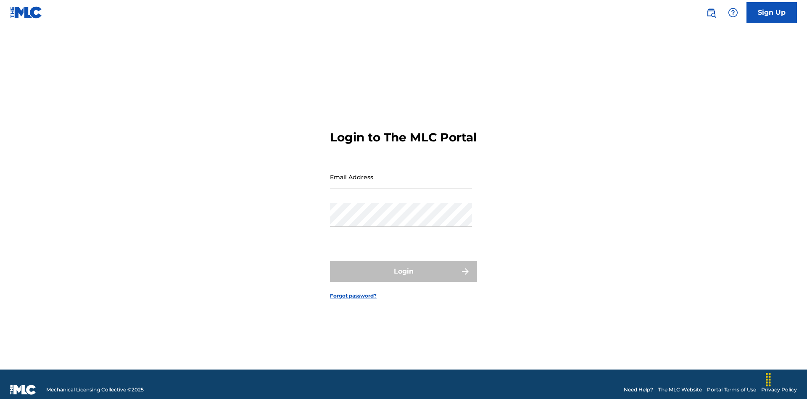
scroll to position [11, 0]
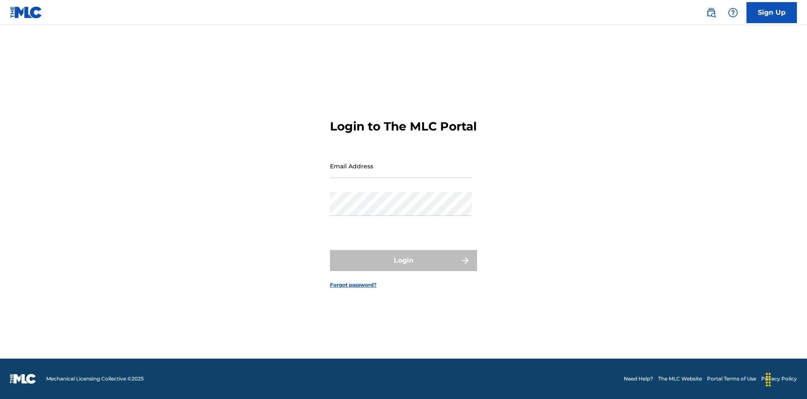
click at [401, 173] on input "Email Address" at bounding box center [401, 166] width 142 height 24
type input "[EMAIL_ADDRESS][DOMAIN_NAME]"
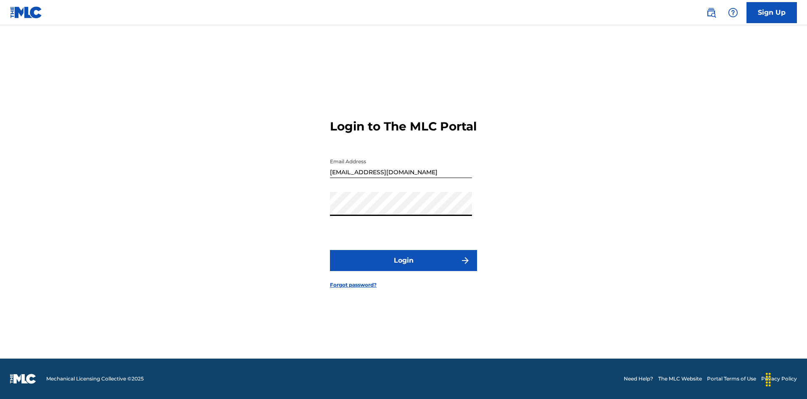
click at [404, 267] on button "Login" at bounding box center [403, 260] width 147 height 21
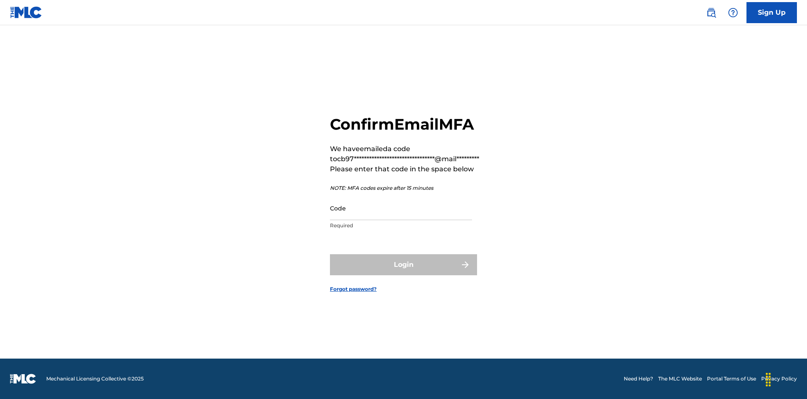
click at [401, 208] on input "Code" at bounding box center [401, 208] width 142 height 24
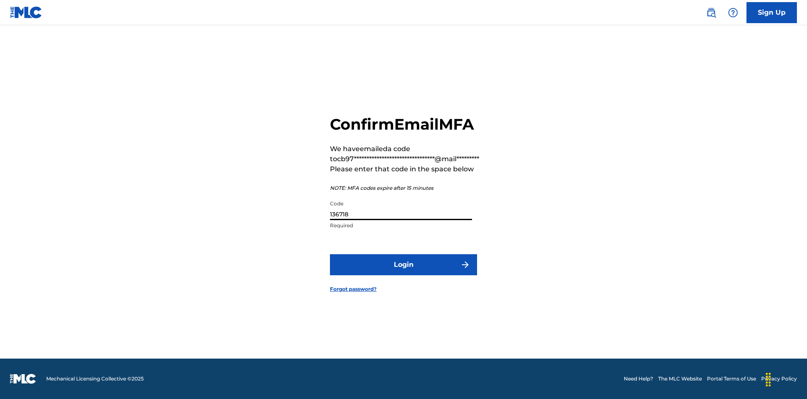
type input "136718"
click at [404, 264] on button "Login" at bounding box center [403, 264] width 147 height 21
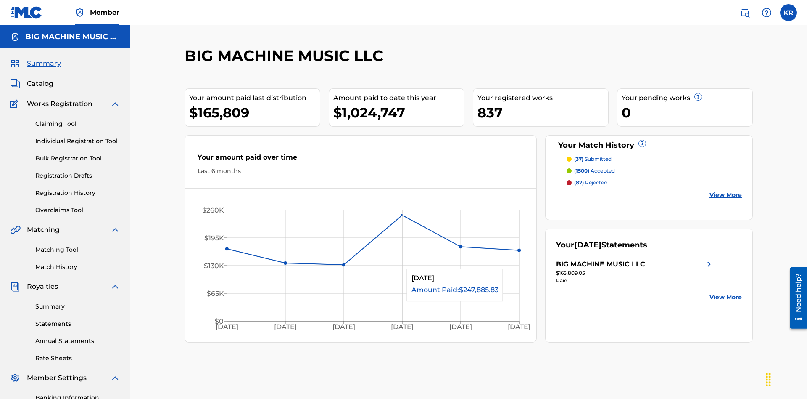
scroll to position [28, 0]
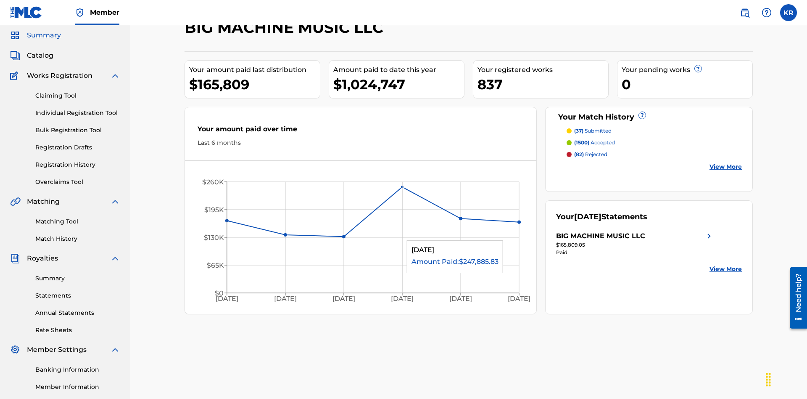
click at [40, 56] on span "Catalog" at bounding box center [40, 55] width 26 height 10
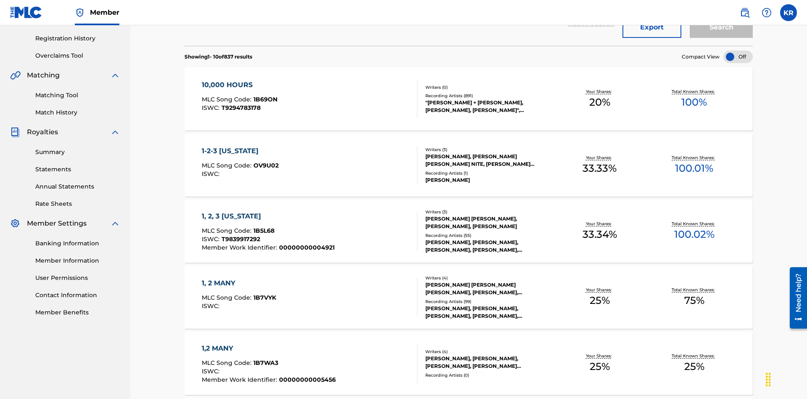
scroll to position [33, 0]
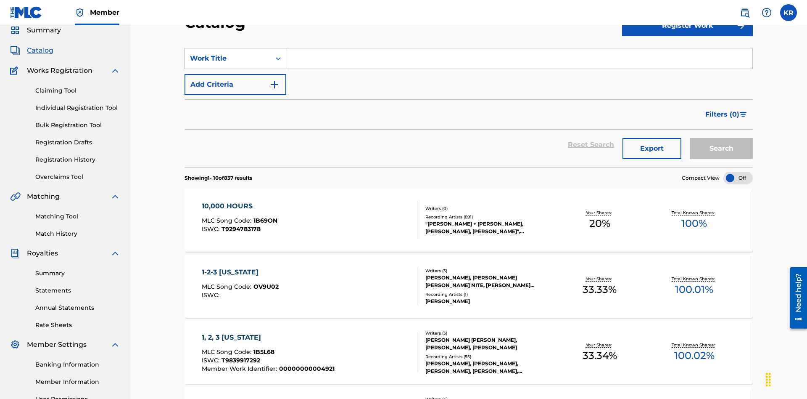
click at [228, 58] on div "Work Title" at bounding box center [228, 58] width 76 height 10
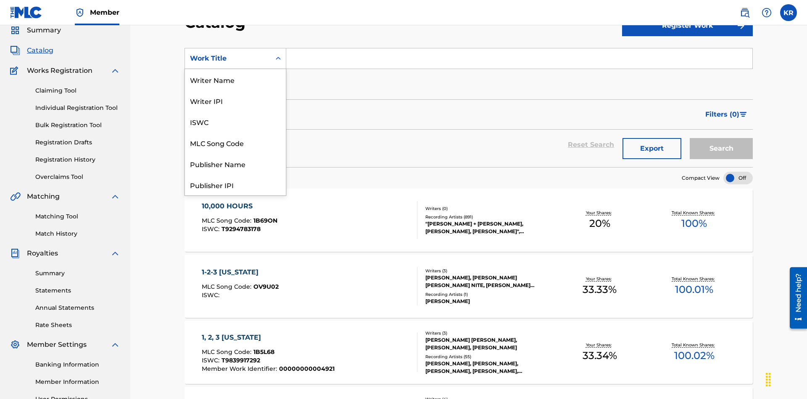
scroll to position [126, 0]
click at [235, 164] on div "ISRC" at bounding box center [235, 163] width 101 height 21
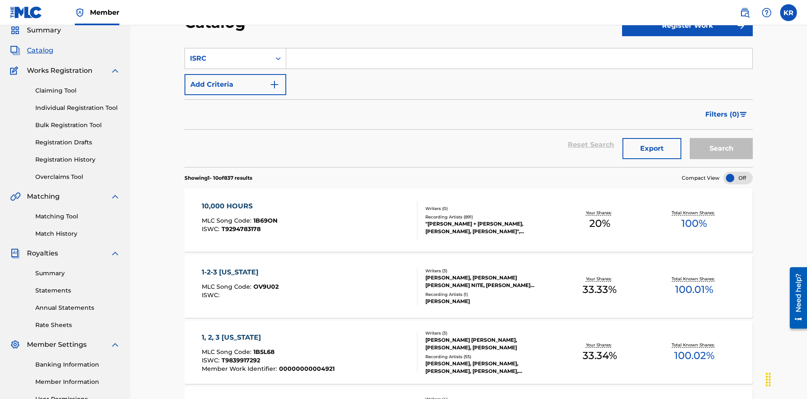
scroll to position [31, 0]
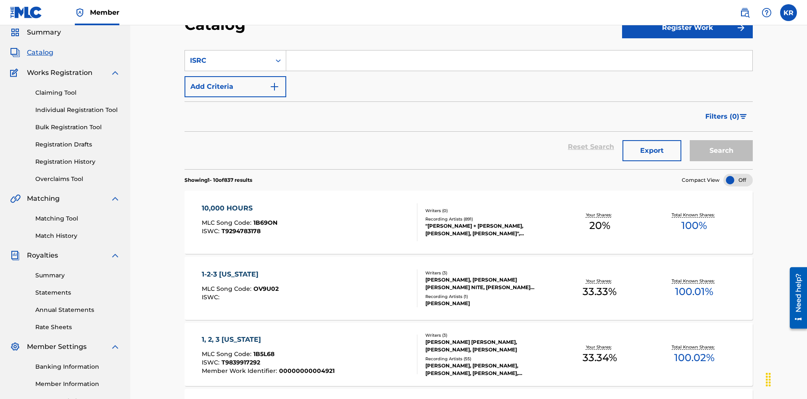
click at [519, 61] on input "Search Form" at bounding box center [519, 60] width 466 height 20
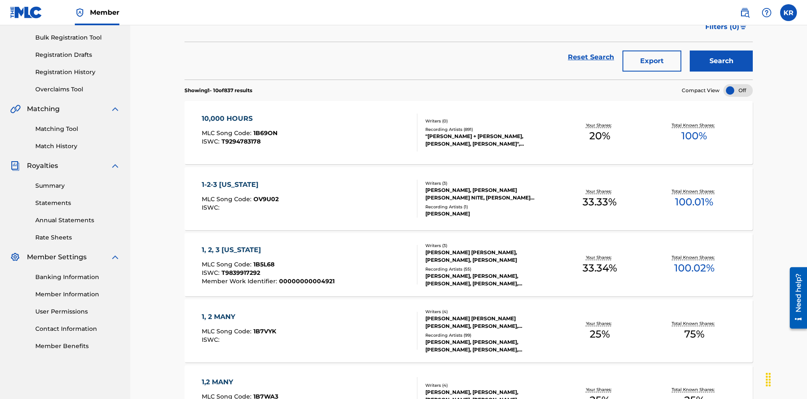
type input "QM3E21806150"
click at [722, 61] on button "Search" at bounding box center [721, 60] width 63 height 21
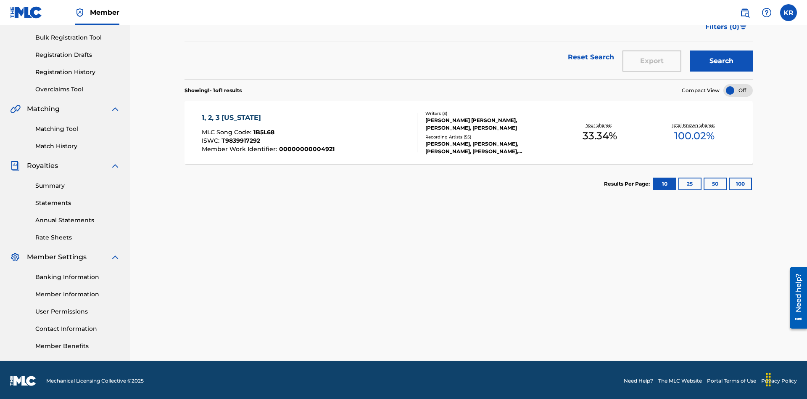
scroll to position [123, 0]
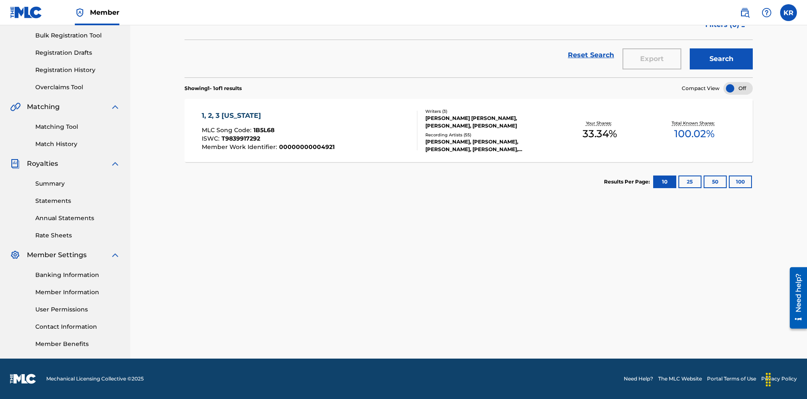
click at [729, 182] on button "100" at bounding box center [740, 181] width 23 height 13
click at [263, 130] on span "1B5L68" at bounding box center [264, 130] width 21 height 8
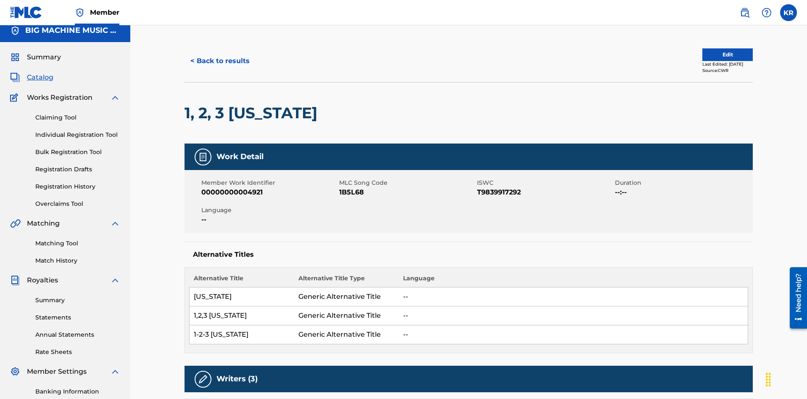
click at [219, 61] on button "< Back to results" at bounding box center [220, 60] width 71 height 21
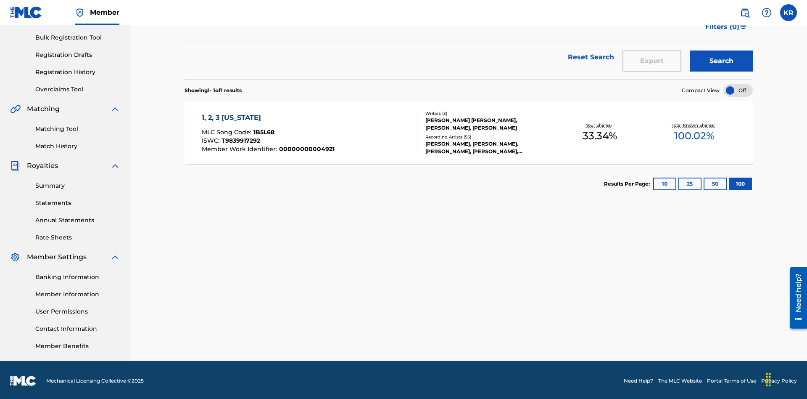
scroll to position [33, 0]
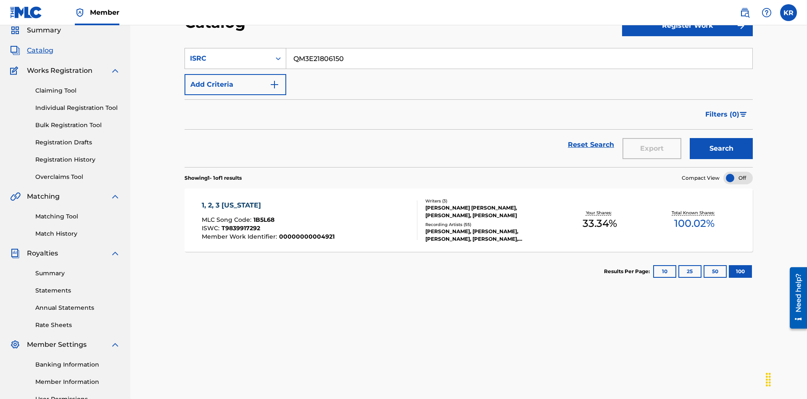
click at [228, 58] on div "ISRC" at bounding box center [228, 58] width 76 height 10
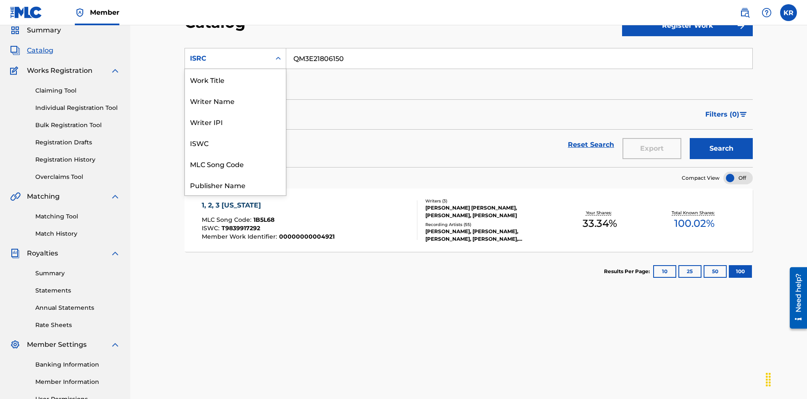
scroll to position [126, 0]
click at [235, 143] on div "Recording Title" at bounding box center [235, 142] width 101 height 21
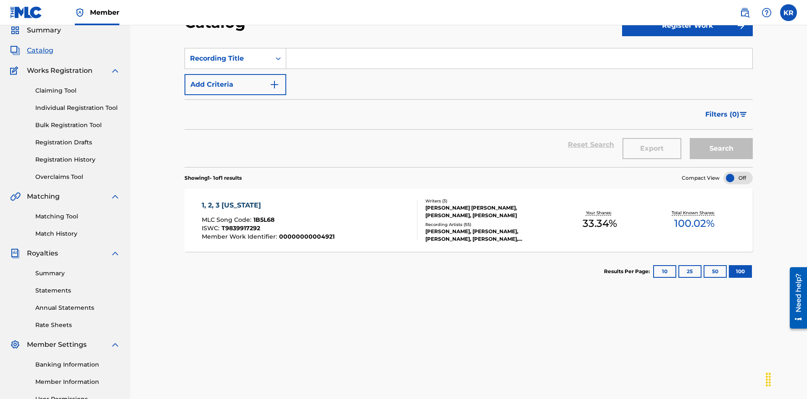
scroll to position [31, 0]
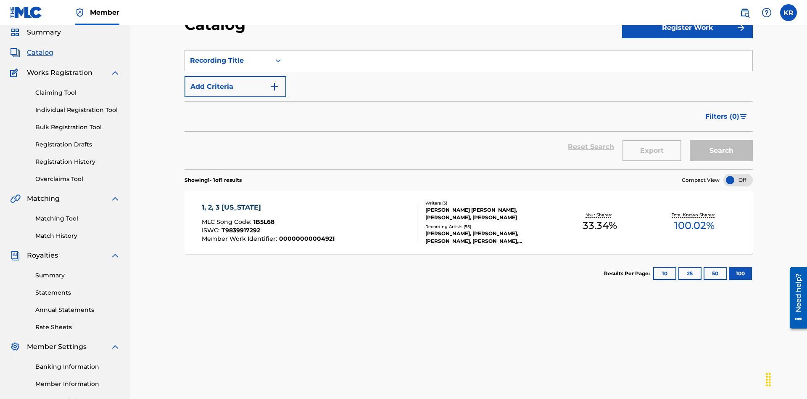
click at [519, 61] on input "Search Form" at bounding box center [519, 60] width 466 height 20
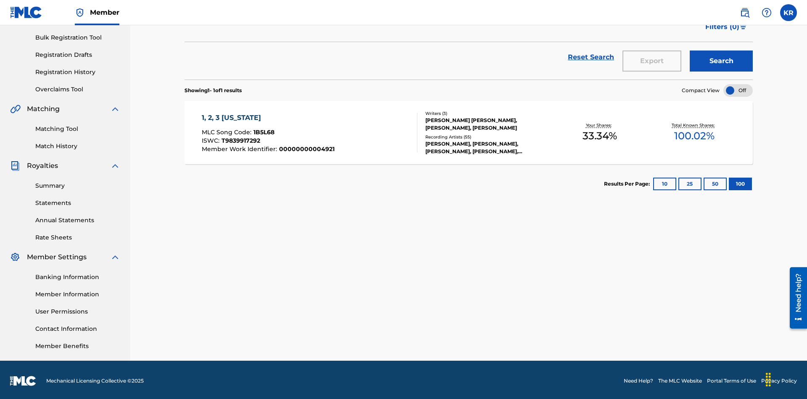
type input "1, 2, 3 [US_STATE]"
click at [722, 61] on button "Search" at bounding box center [721, 60] width 63 height 21
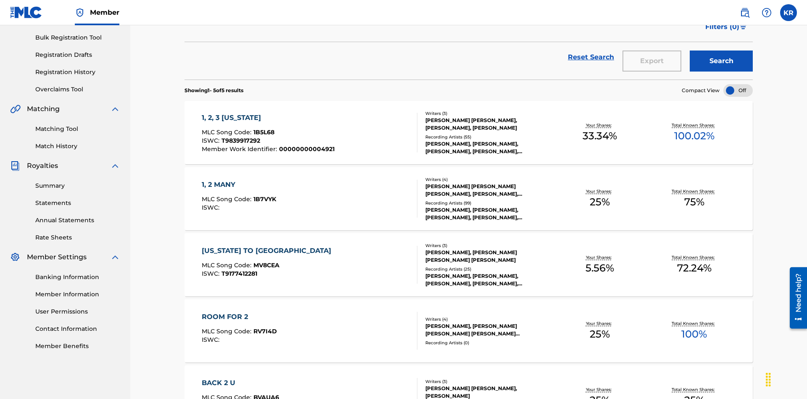
scroll to position [230, 0]
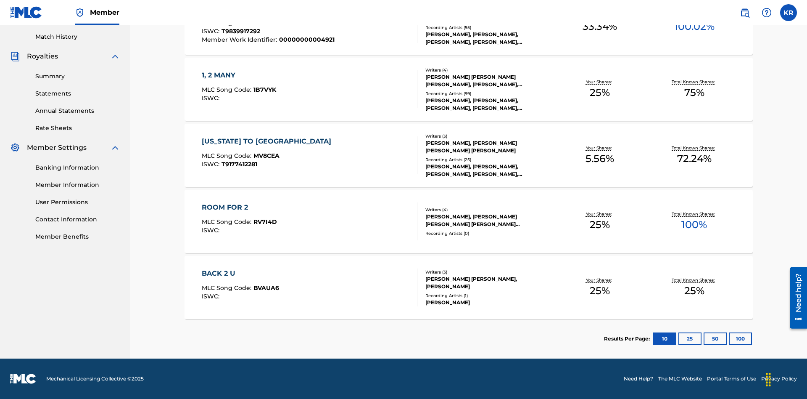
click at [729, 338] on button "100" at bounding box center [740, 338] width 23 height 13
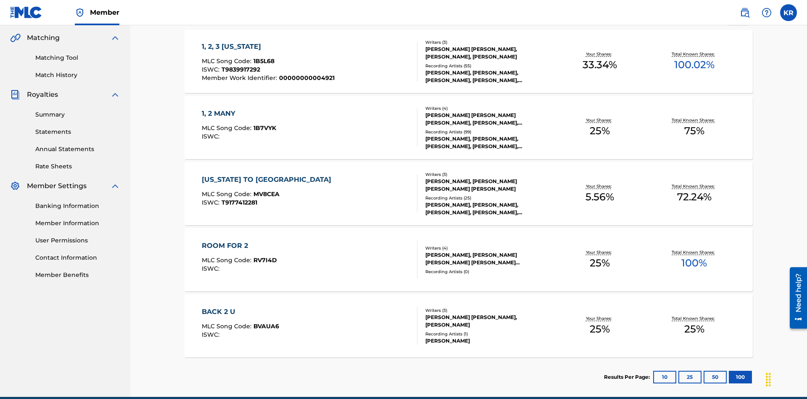
scroll to position [198, 0]
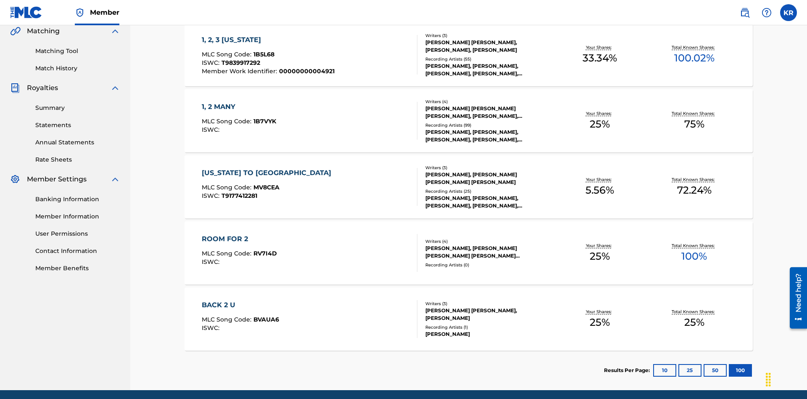
click at [263, 54] on span "1B5L68" at bounding box center [264, 54] width 21 height 8
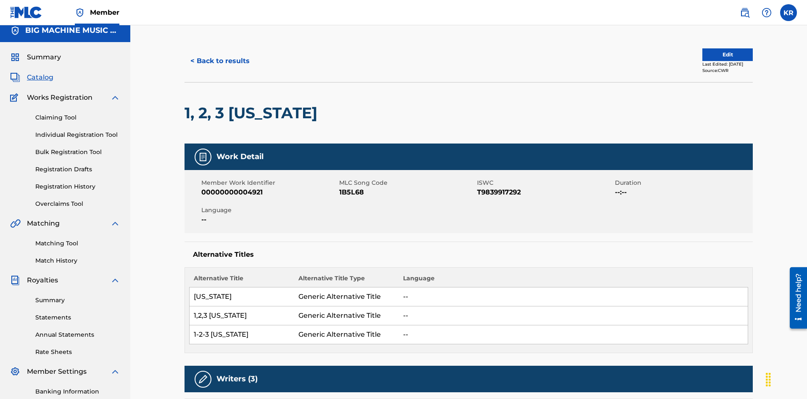
click at [219, 61] on button "< Back to results" at bounding box center [220, 60] width 71 height 21
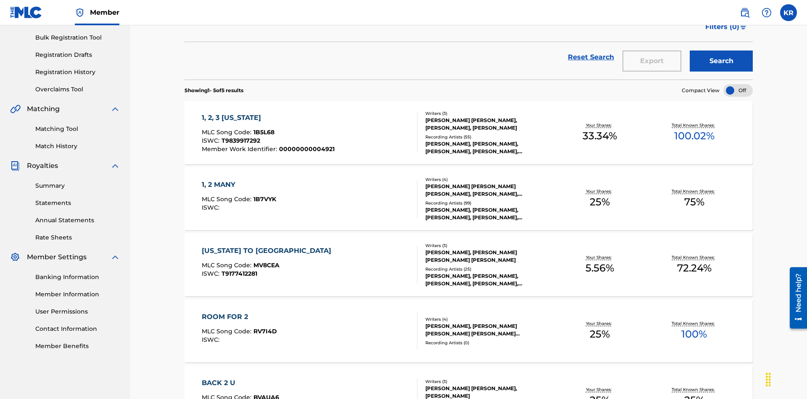
scroll to position [33, 0]
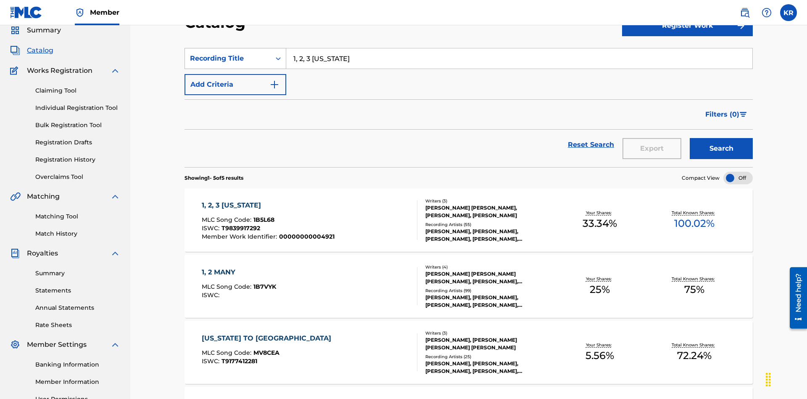
click at [228, 58] on div "Recording Title" at bounding box center [228, 58] width 76 height 10
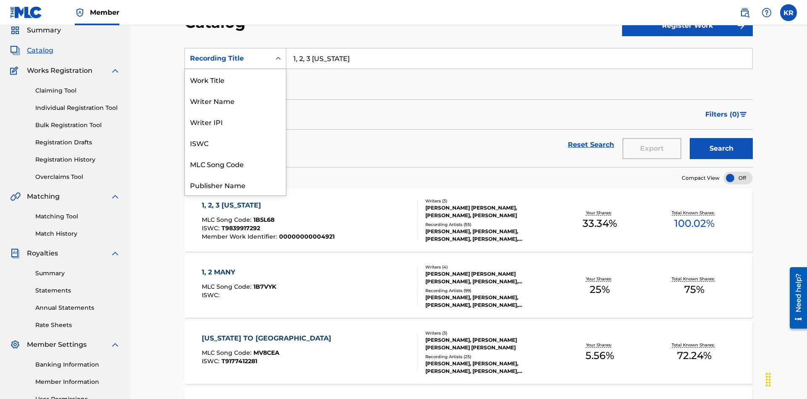
scroll to position [126, 0]
click at [235, 122] on div "Member Work Identifier" at bounding box center [235, 121] width 101 height 21
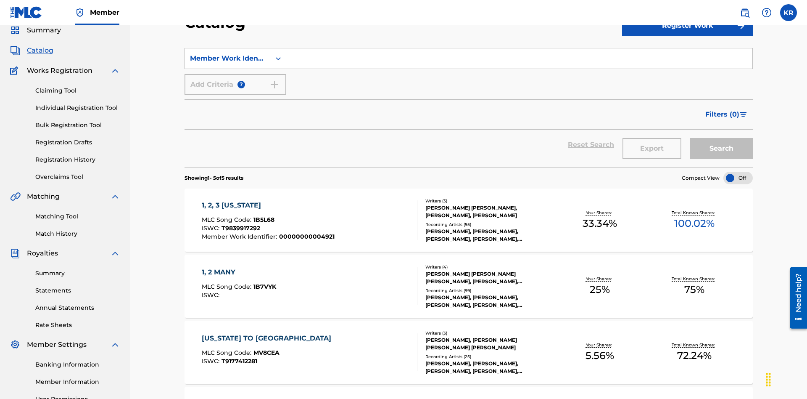
scroll to position [31, 0]
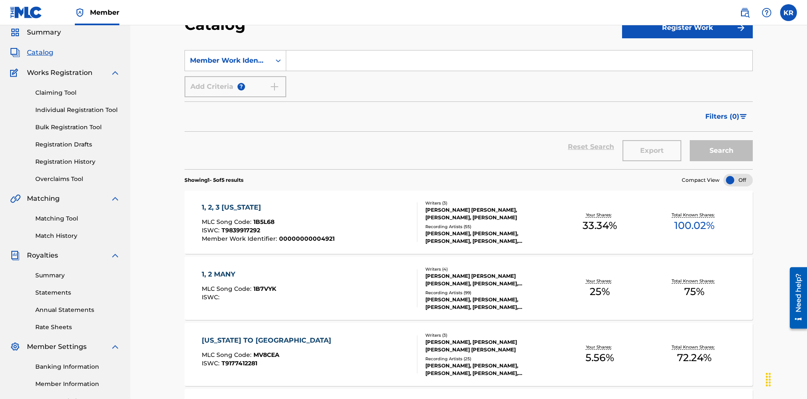
click at [519, 61] on input "Search Form" at bounding box center [519, 60] width 466 height 20
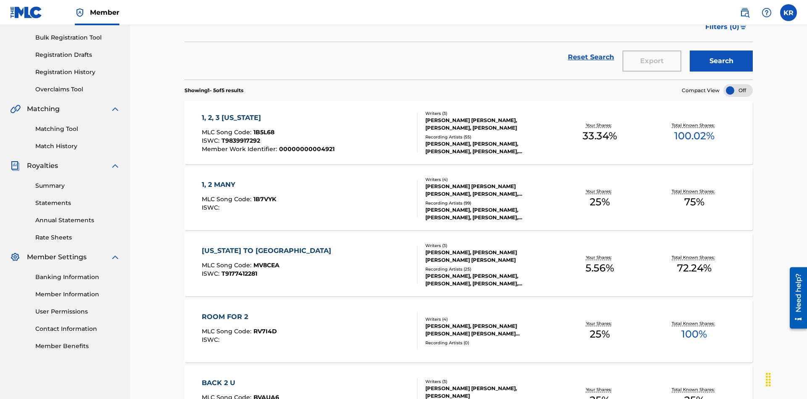
type input "00000000004921"
click at [722, 61] on button "Search" at bounding box center [721, 60] width 63 height 21
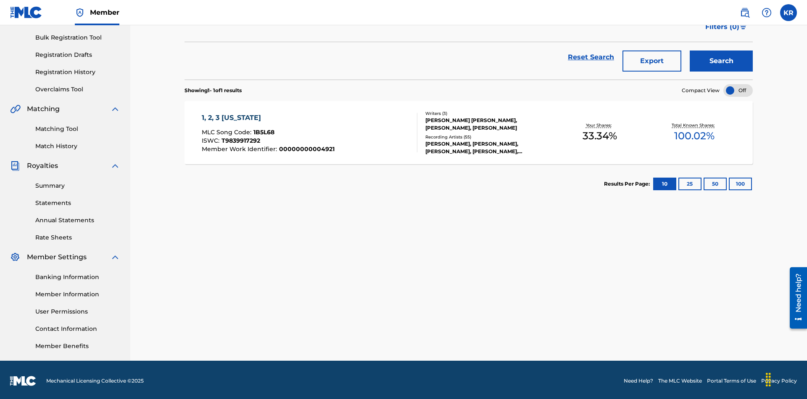
scroll to position [123, 0]
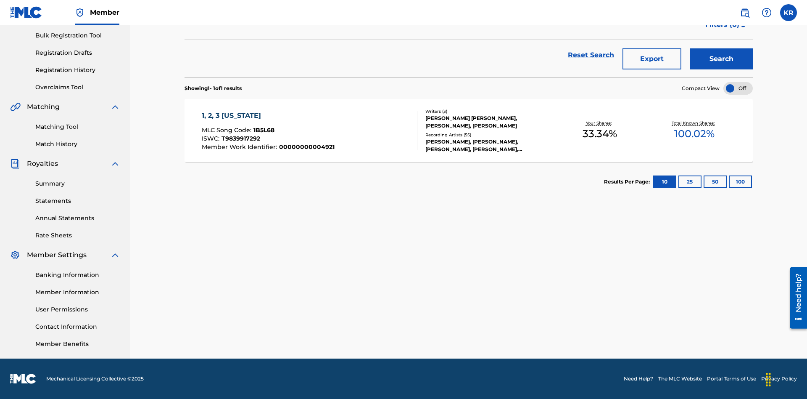
click at [729, 182] on button "100" at bounding box center [740, 181] width 23 height 13
click at [263, 130] on span "1B5L68" at bounding box center [264, 130] width 21 height 8
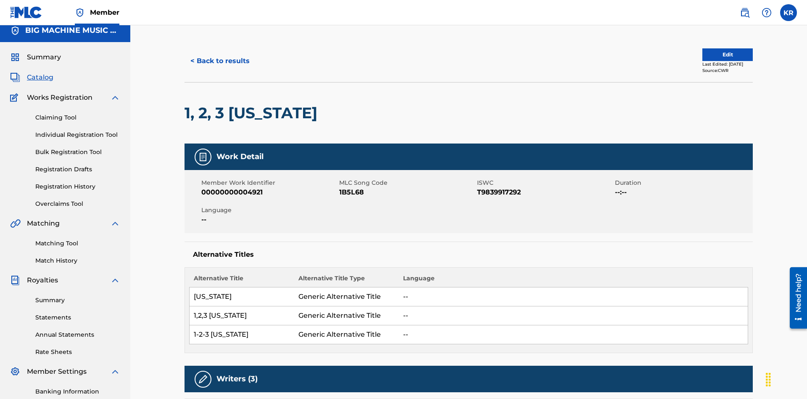
click at [219, 61] on button "< Back to results" at bounding box center [220, 60] width 71 height 21
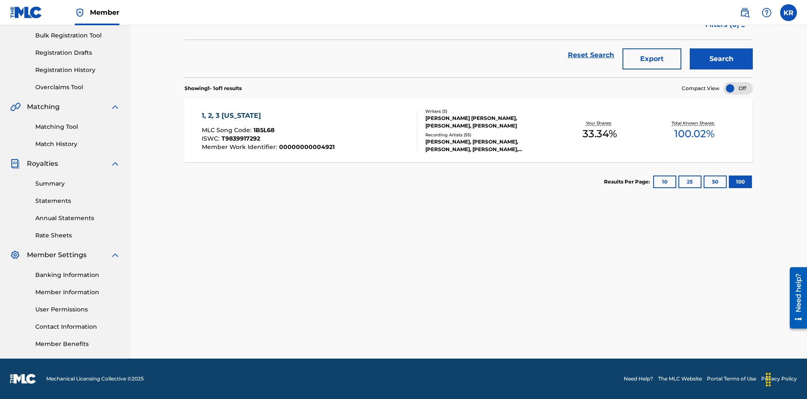
scroll to position [121, 0]
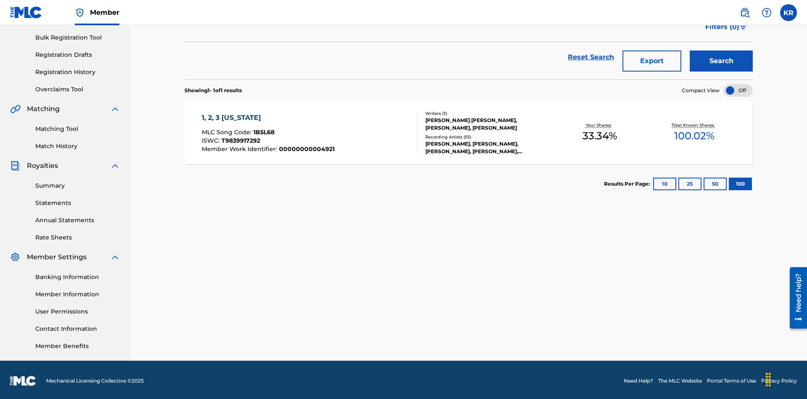
click at [652, 61] on button "Export" at bounding box center [652, 60] width 59 height 21
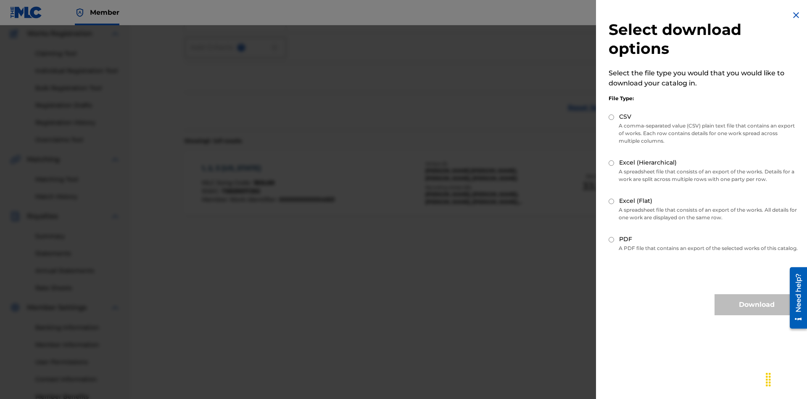
scroll to position [123, 0]
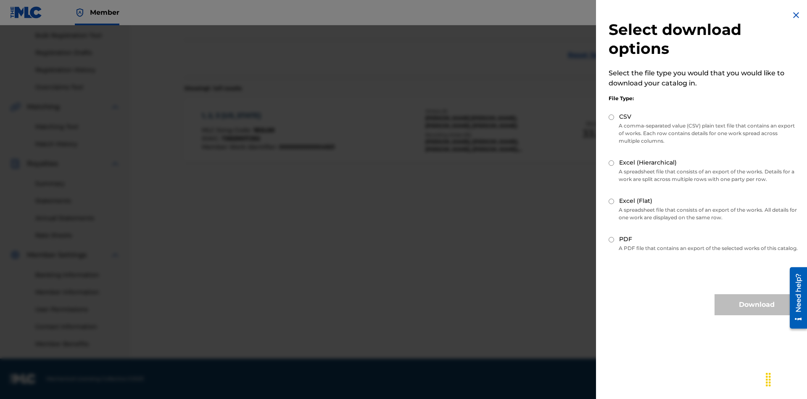
click at [612, 201] on input "Excel (Flat)" at bounding box center [611, 200] width 5 height 5
radio input "true"
click at [757, 312] on button "Download" at bounding box center [757, 304] width 84 height 21
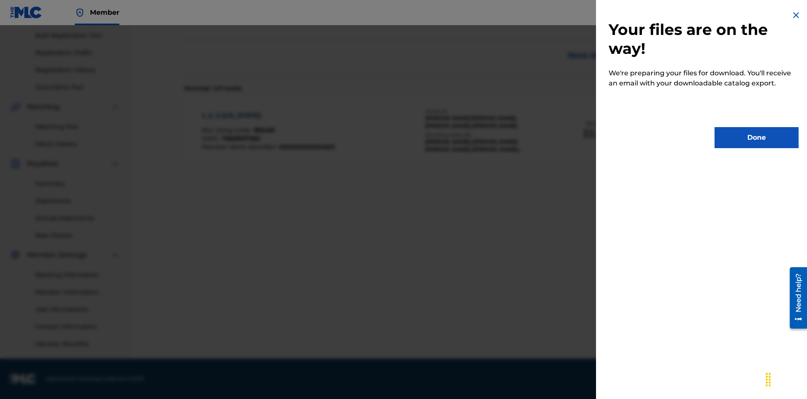
click at [757, 137] on button "Done" at bounding box center [757, 137] width 84 height 21
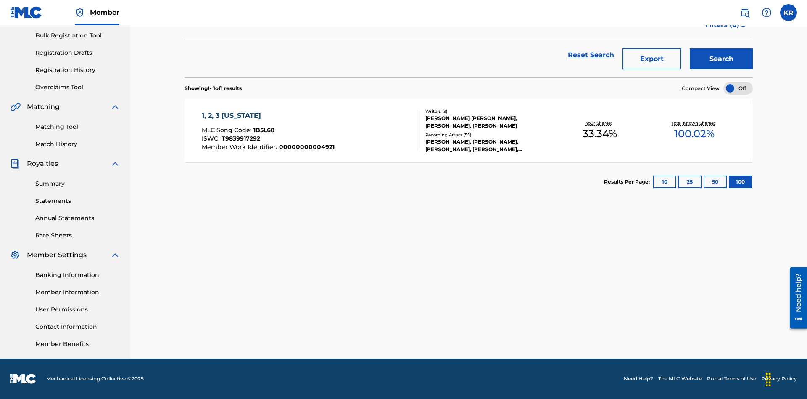
scroll to position [33, 0]
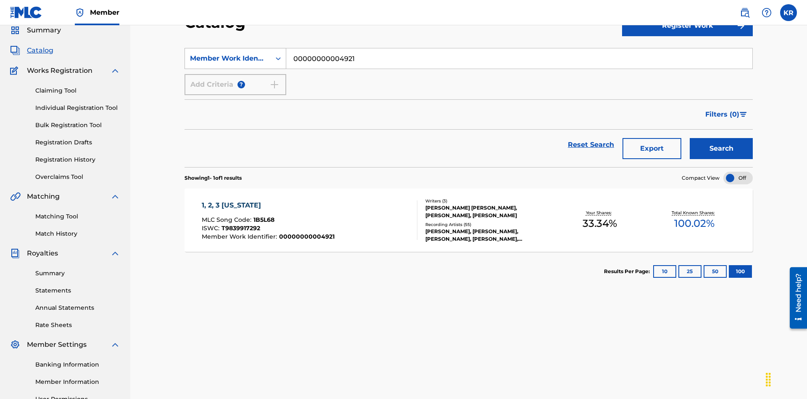
click at [228, 58] on div "Member Work Identifier" at bounding box center [228, 58] width 76 height 10
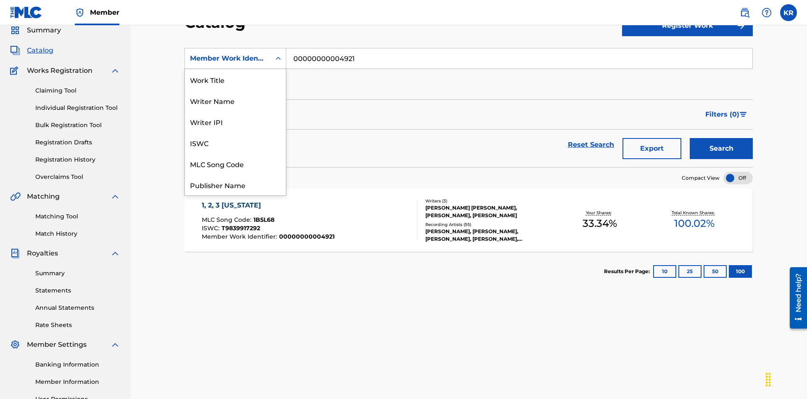
scroll to position [126, 0]
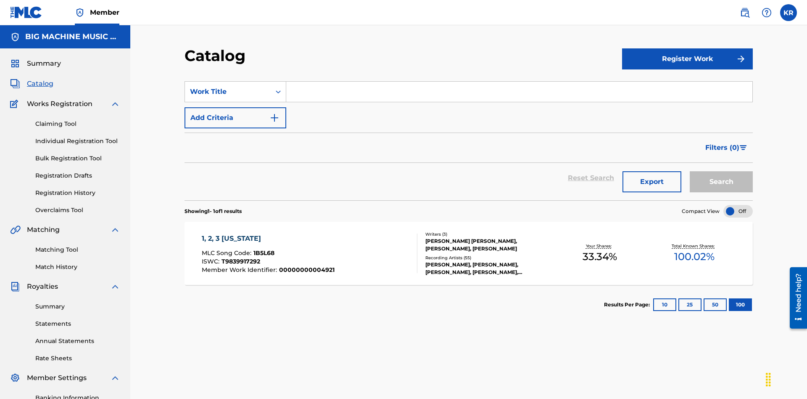
scroll to position [31, 0]
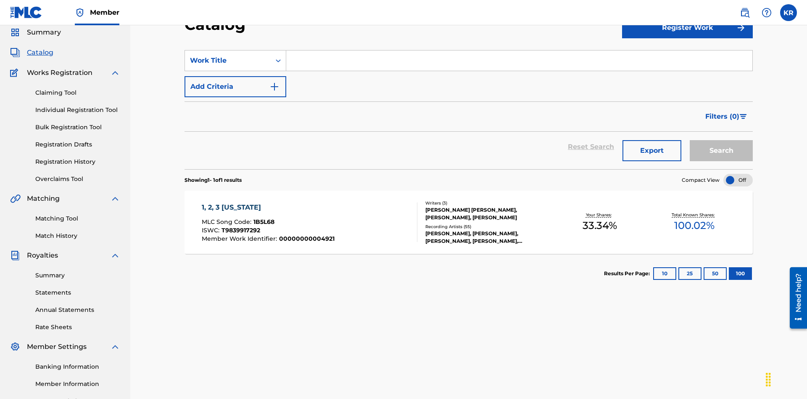
click at [519, 61] on input "Search Form" at bounding box center [519, 60] width 466 height 20
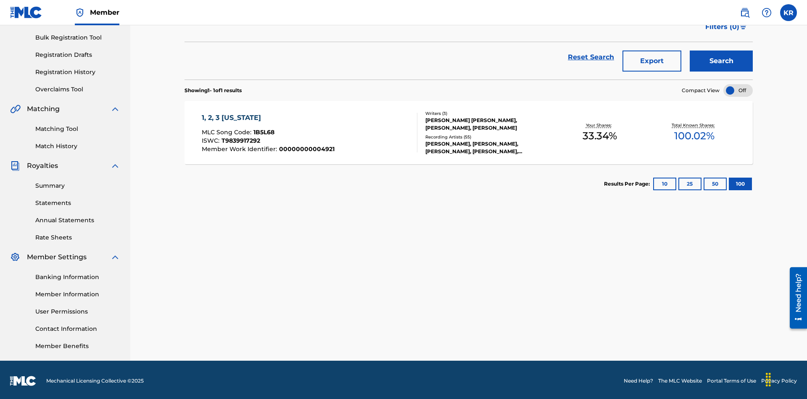
type input "1, 2, 3 [US_STATE]"
click at [722, 61] on button "Search" at bounding box center [721, 60] width 63 height 21
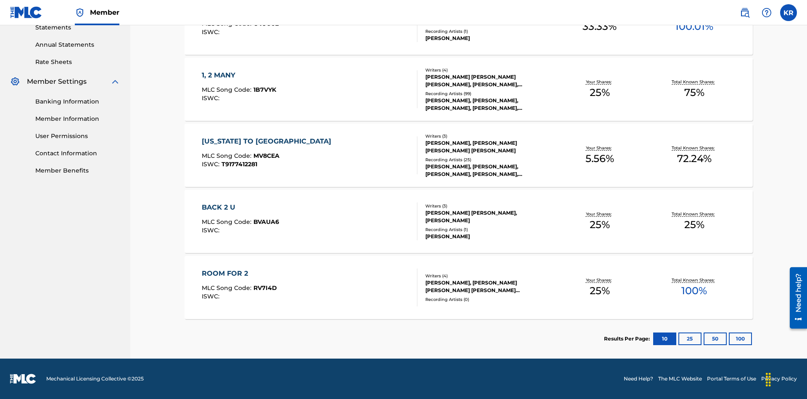
click at [729, 338] on button "100" at bounding box center [740, 338] width 23 height 13
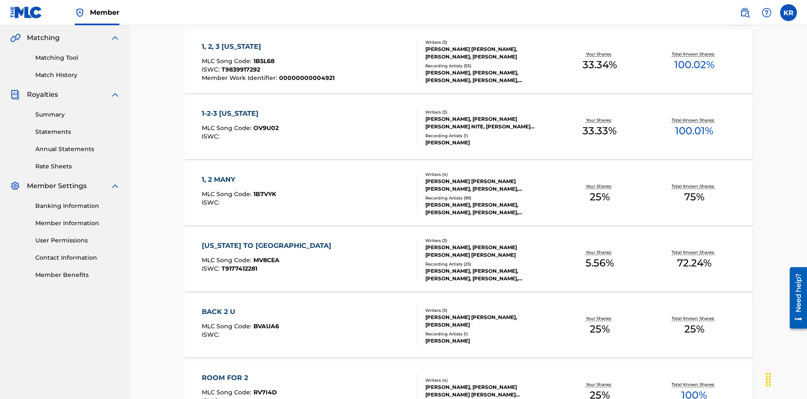
scroll to position [198, 0]
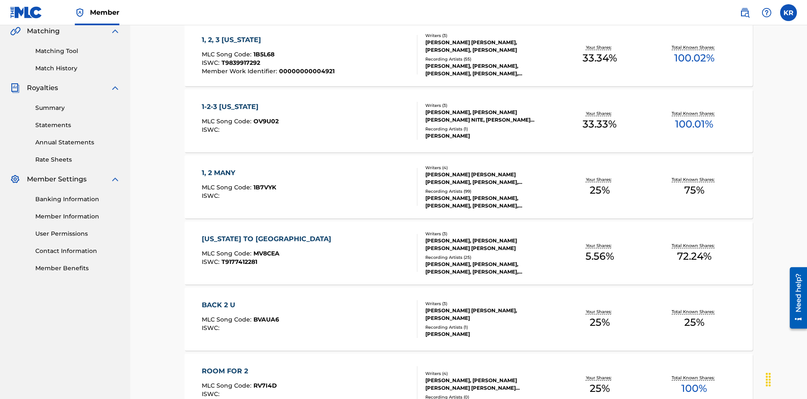
click at [263, 54] on span "1B5L68" at bounding box center [264, 54] width 21 height 8
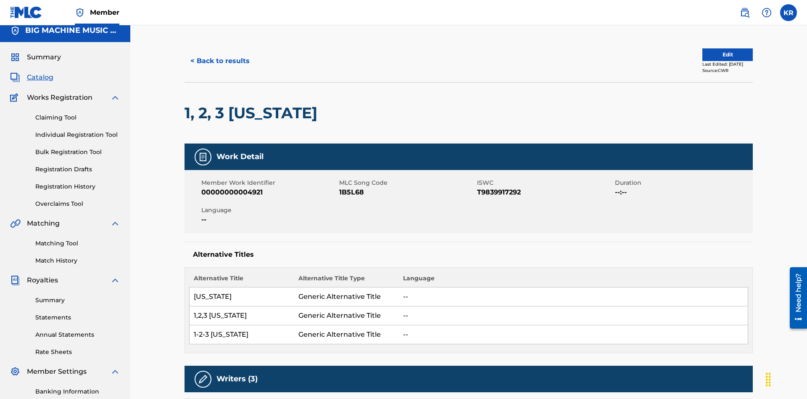
click at [219, 61] on button "< Back to results" at bounding box center [220, 60] width 71 height 21
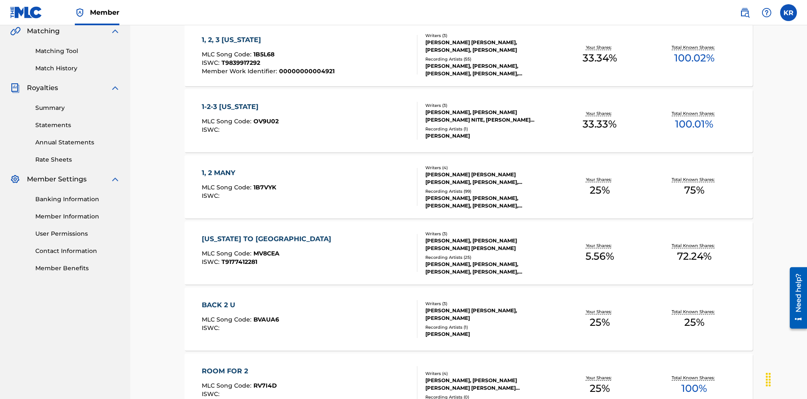
scroll to position [121, 0]
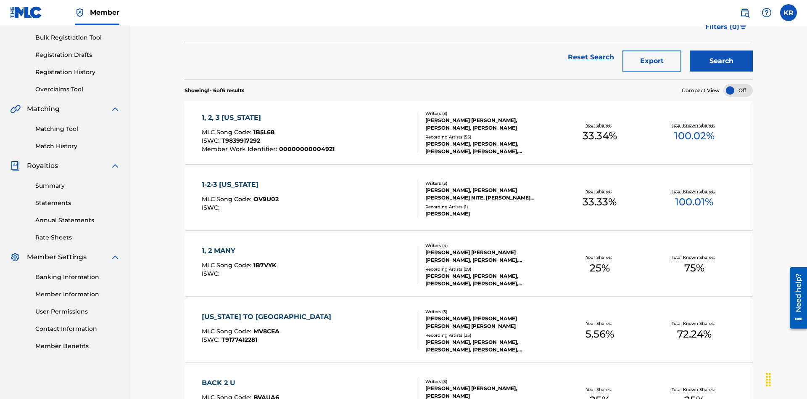
click at [652, 61] on button "Export" at bounding box center [652, 60] width 59 height 21
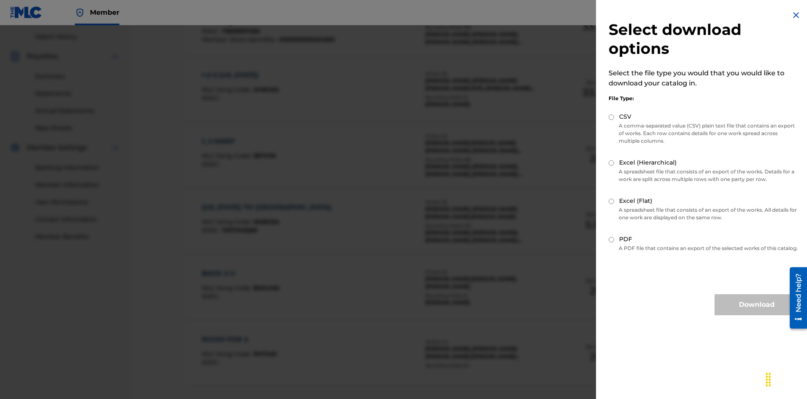
click at [612, 163] on input "Excel (Hierarchical)" at bounding box center [611, 162] width 5 height 5
radio input "true"
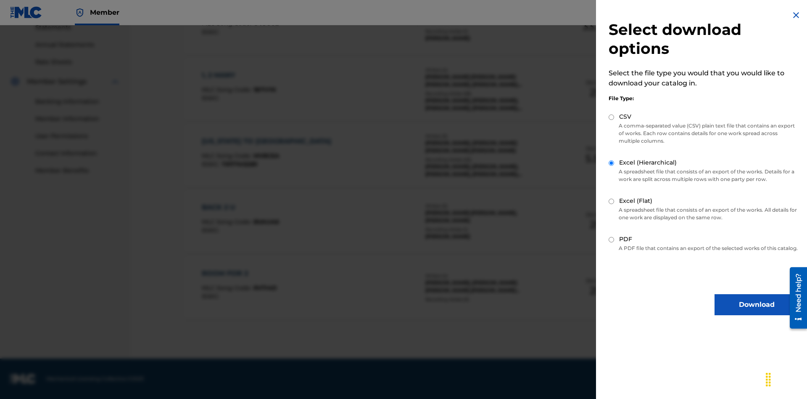
click at [757, 312] on button "Download" at bounding box center [757, 304] width 84 height 21
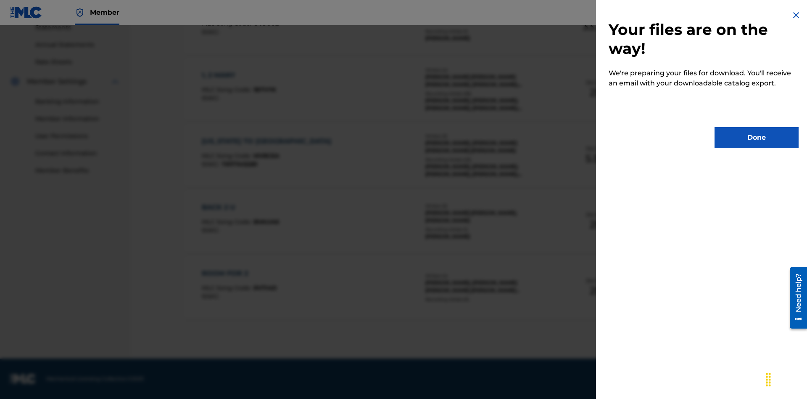
click at [757, 137] on button "Done" at bounding box center [757, 137] width 84 height 21
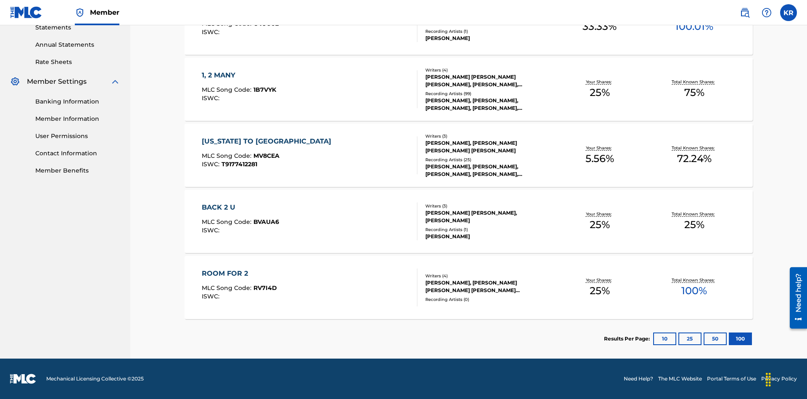
scroll to position [33, 0]
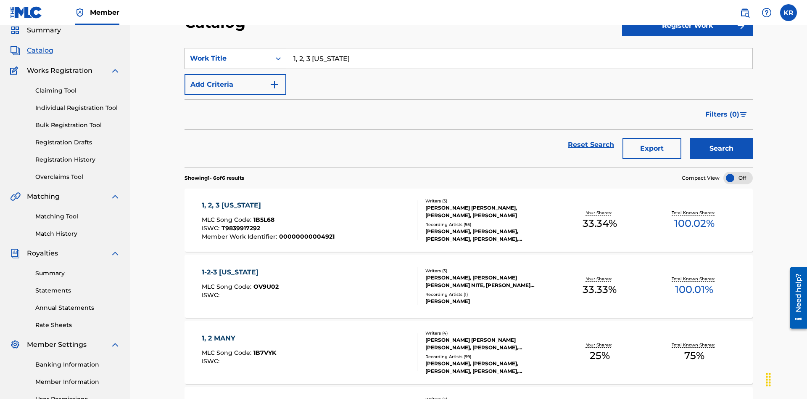
click at [228, 58] on div "Work Title" at bounding box center [228, 58] width 76 height 10
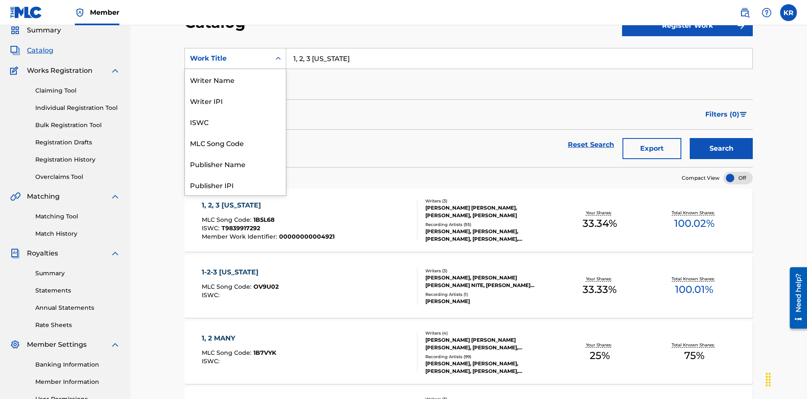
scroll to position [126, 0]
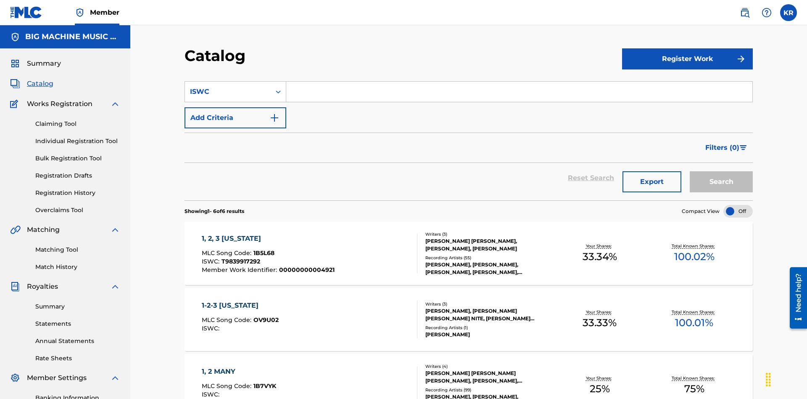
scroll to position [31, 0]
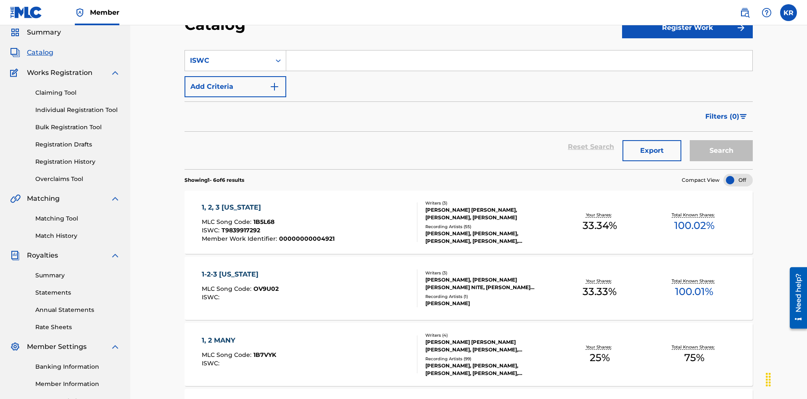
click at [519, 61] on input "Search Form" at bounding box center [519, 60] width 466 height 20
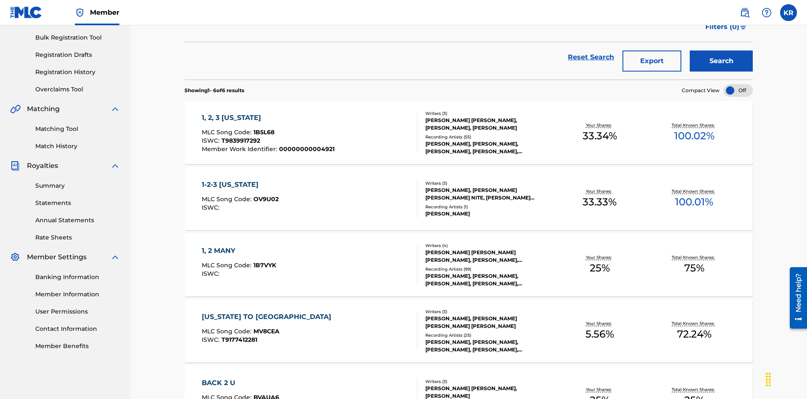
type input "T9839917292"
click at [722, 61] on button "Search" at bounding box center [721, 60] width 63 height 21
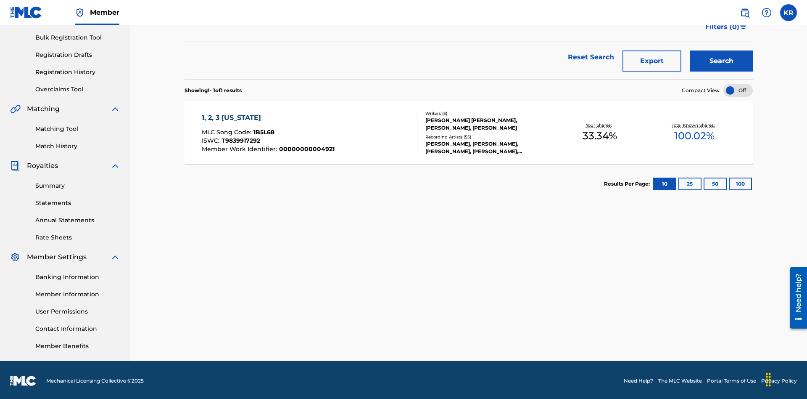
scroll to position [123, 0]
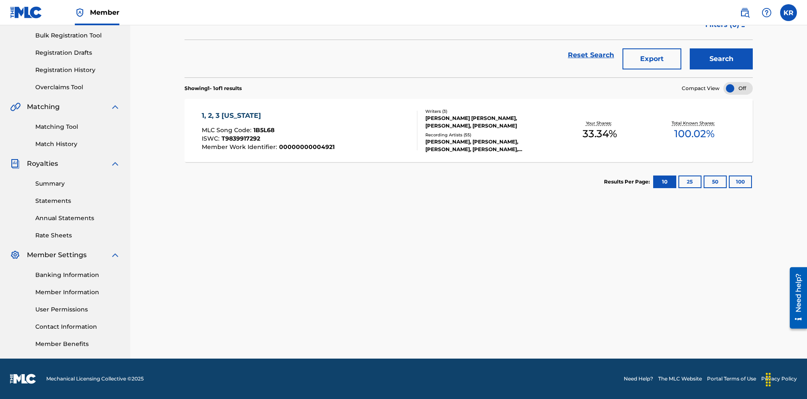
click at [729, 182] on button "100" at bounding box center [740, 181] width 23 height 13
click at [263, 130] on span "1B5L68" at bounding box center [264, 130] width 21 height 8
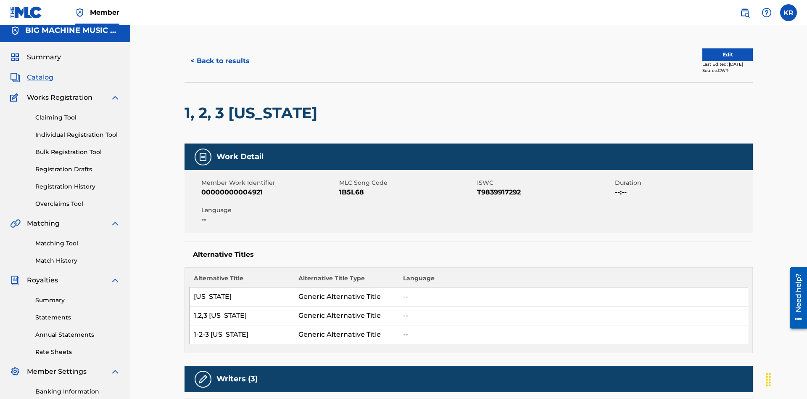
click at [219, 61] on button "< Back to results" at bounding box center [220, 60] width 71 height 21
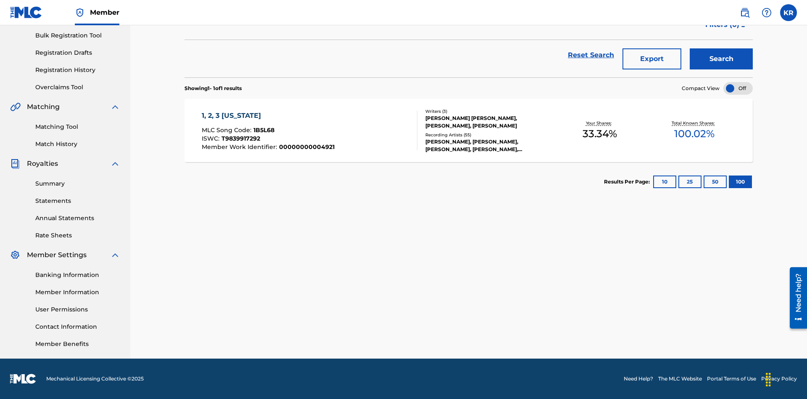
scroll to position [121, 0]
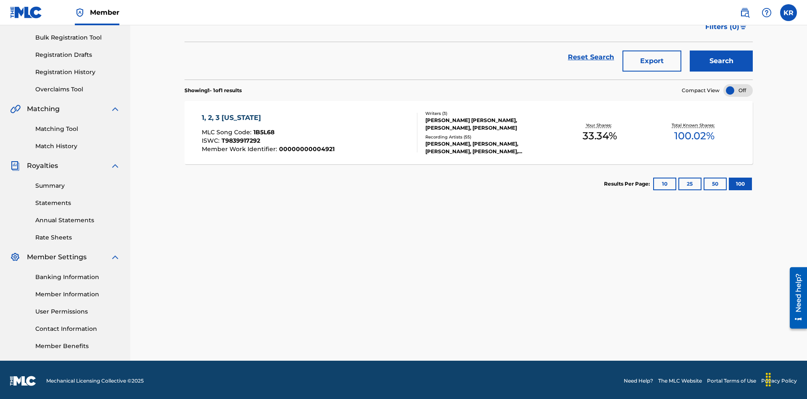
click at [652, 61] on button "Export" at bounding box center [652, 60] width 59 height 21
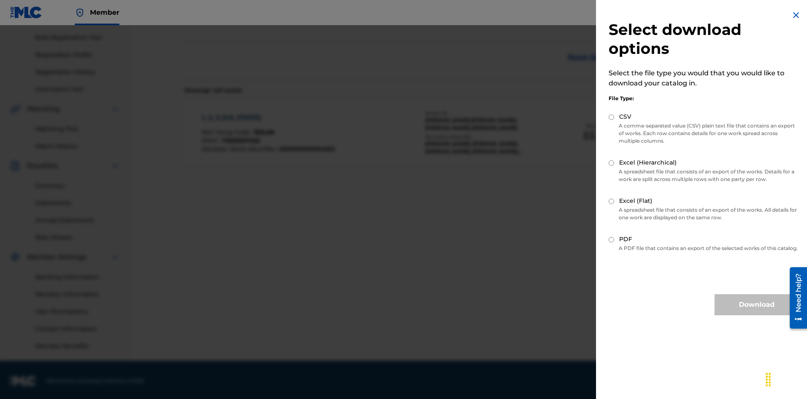
scroll to position [123, 0]
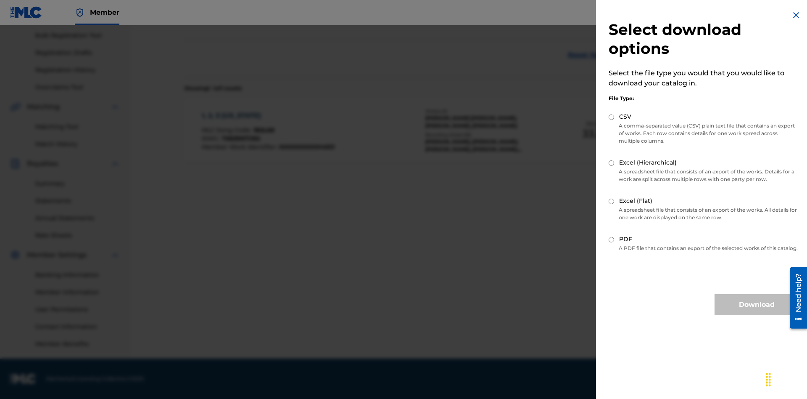
click at [612, 117] on input "CSV" at bounding box center [611, 116] width 5 height 5
radio input "true"
click at [757, 312] on button "Download" at bounding box center [757, 304] width 84 height 21
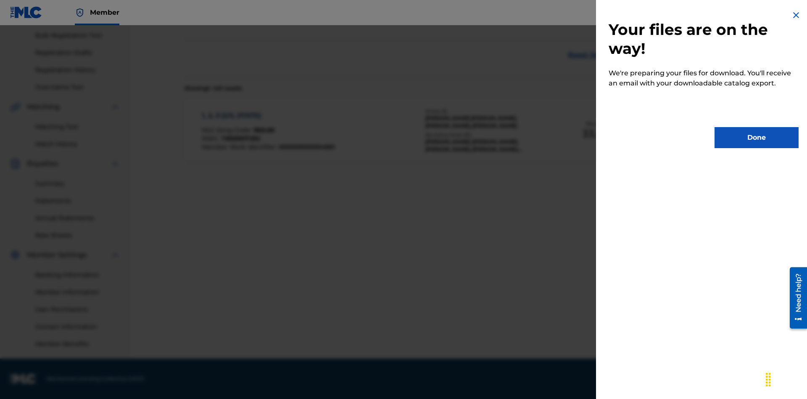
click at [757, 137] on button "Done" at bounding box center [757, 137] width 84 height 21
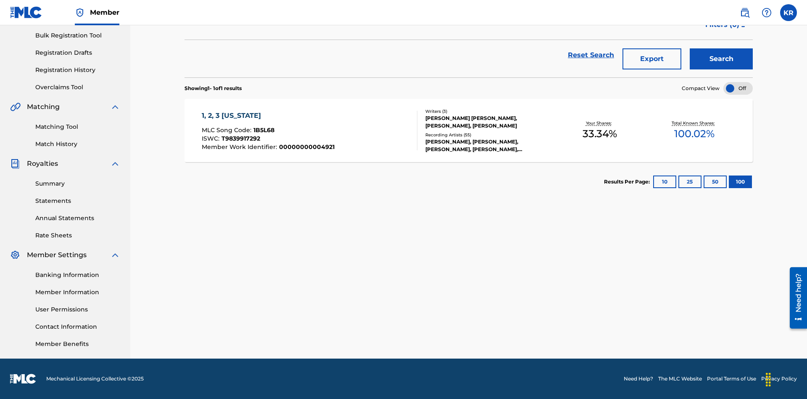
scroll to position [33, 0]
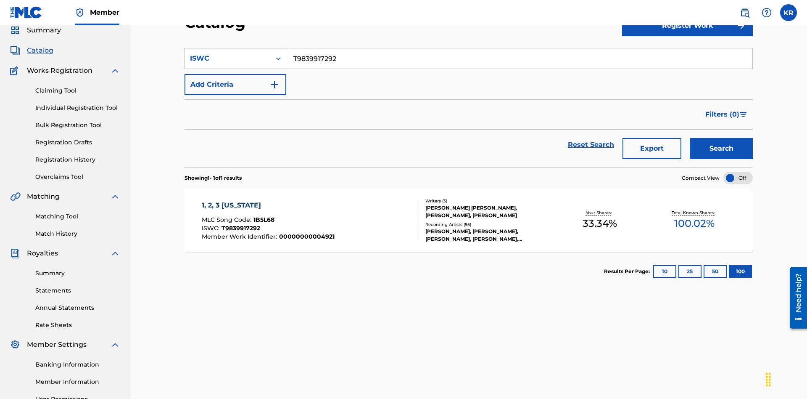
click at [228, 58] on div "ISWC" at bounding box center [228, 58] width 76 height 10
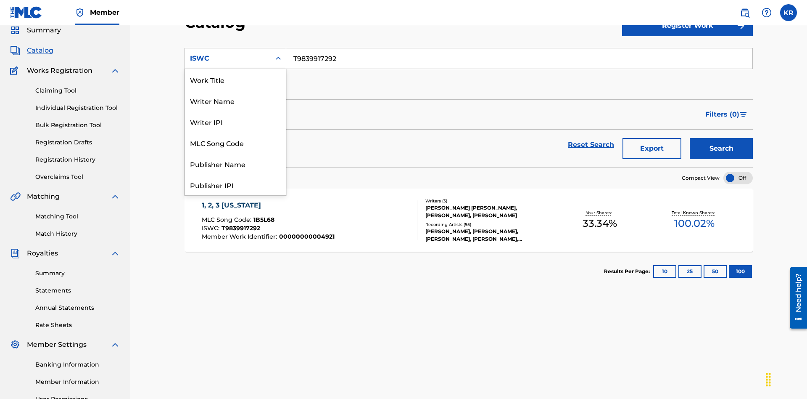
scroll to position [126, 0]
click at [235, 27] on div "MLC Song Code" at bounding box center [235, 16] width 101 height 21
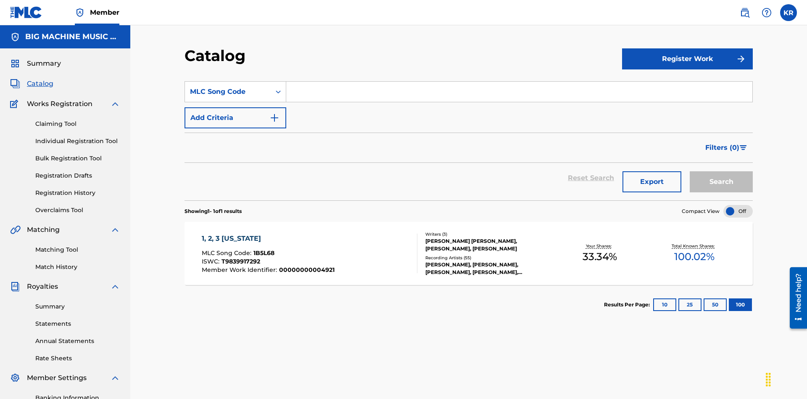
scroll to position [31, 0]
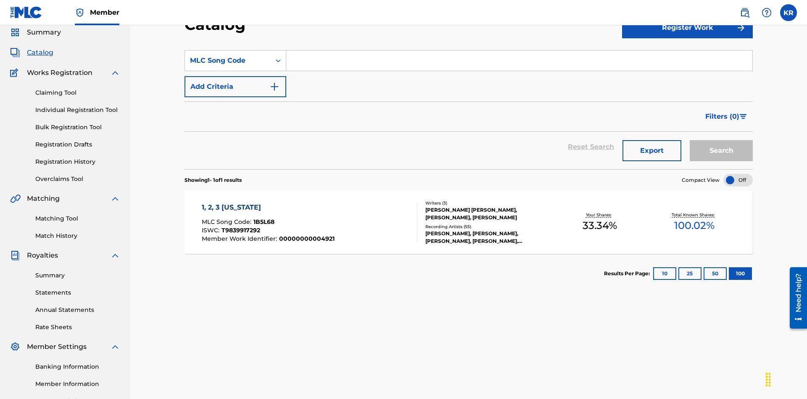
click at [519, 61] on input "Search Form" at bounding box center [519, 60] width 466 height 20
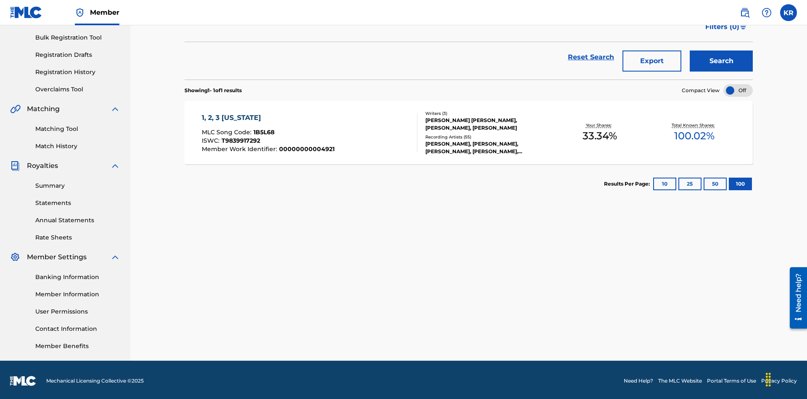
type input "1B5L68"
click at [722, 61] on button "Search" at bounding box center [721, 60] width 63 height 21
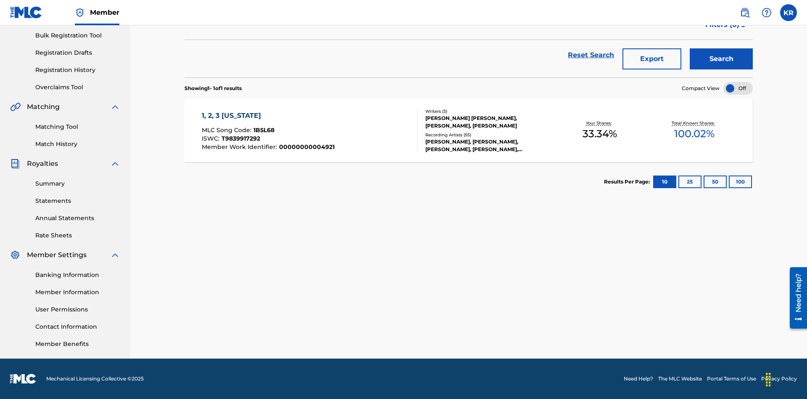
click at [729, 182] on button "100" at bounding box center [740, 181] width 23 height 13
click at [263, 130] on span "1B5L68" at bounding box center [264, 130] width 21 height 8
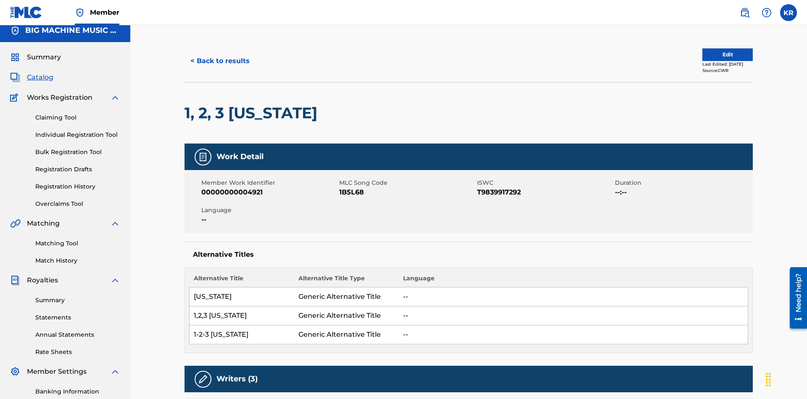
click at [219, 61] on button "< Back to results" at bounding box center [220, 60] width 71 height 21
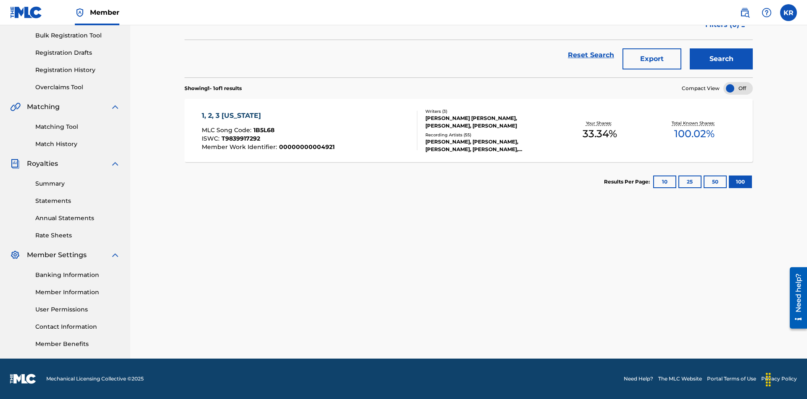
scroll to position [121, 0]
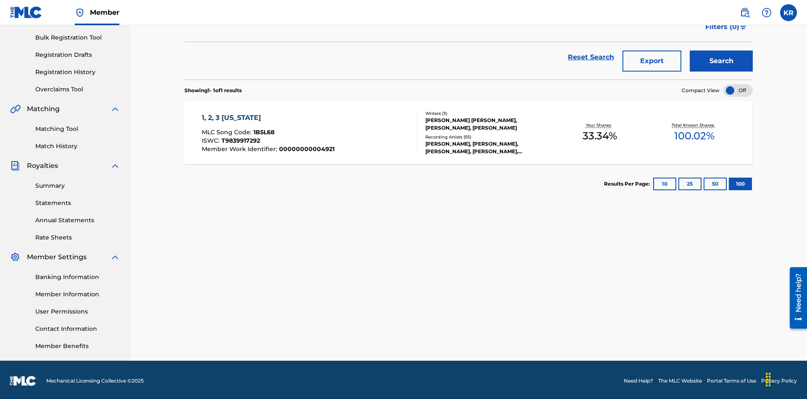
click at [652, 61] on button "Export" at bounding box center [652, 60] width 59 height 21
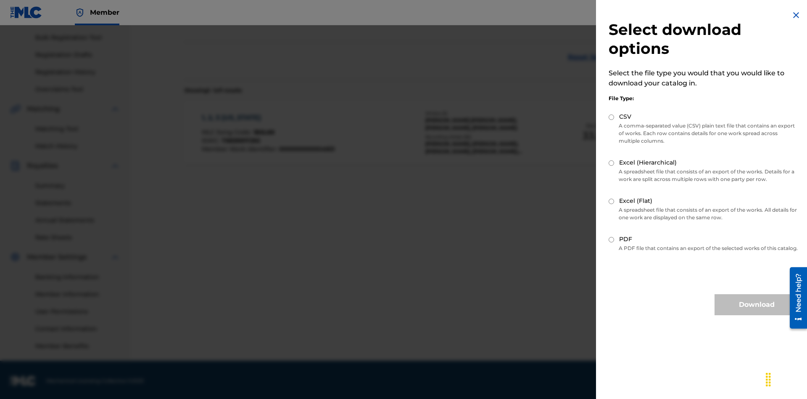
scroll to position [123, 0]
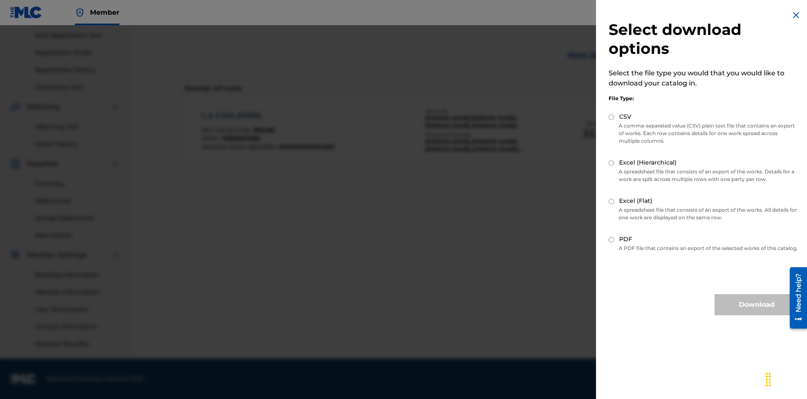
click at [612, 163] on input "Excel (Hierarchical)" at bounding box center [611, 162] width 5 height 5
radio input "true"
click at [757, 312] on button "Download" at bounding box center [757, 304] width 84 height 21
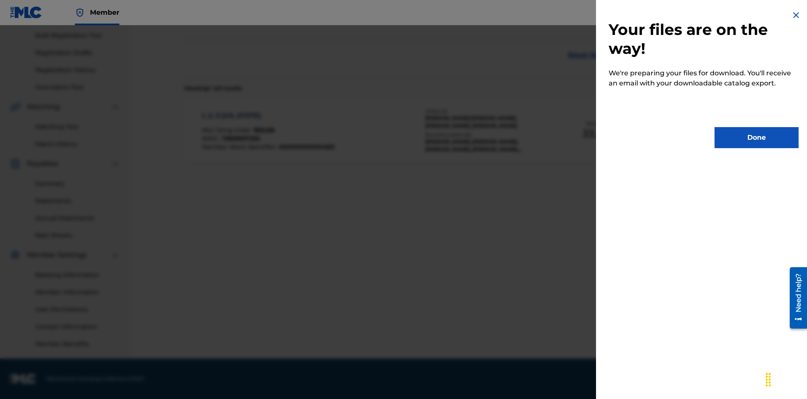
click at [757, 137] on button "Done" at bounding box center [757, 137] width 84 height 21
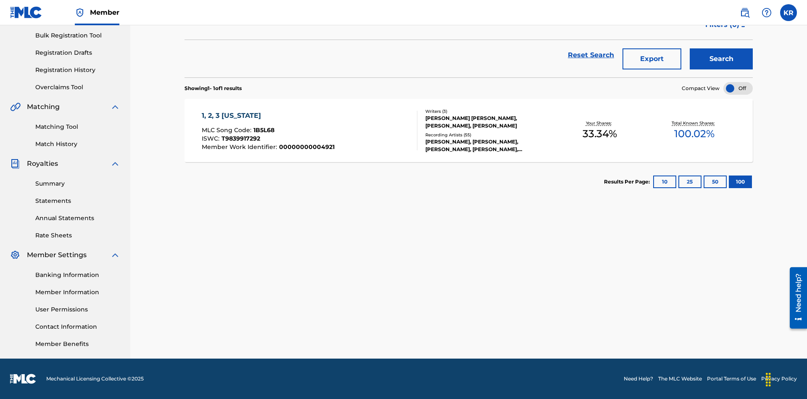
scroll to position [33, 0]
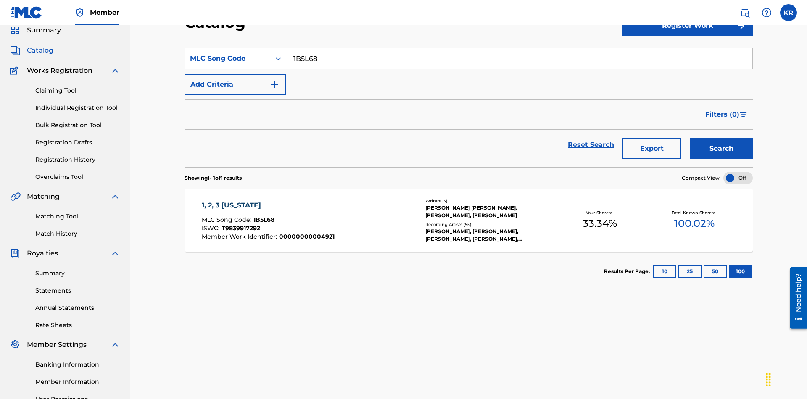
click at [228, 58] on div "MLC Song Code" at bounding box center [228, 58] width 76 height 10
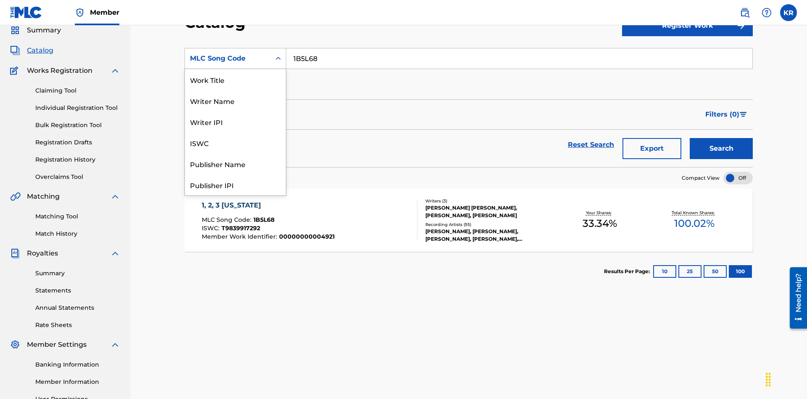
scroll to position [126, 0]
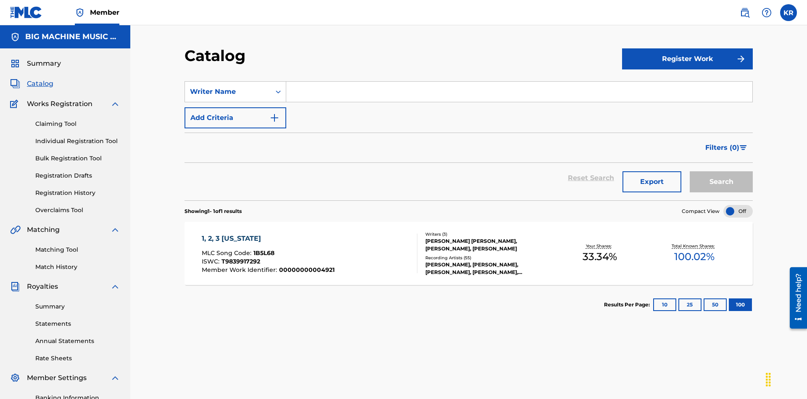
scroll to position [31, 0]
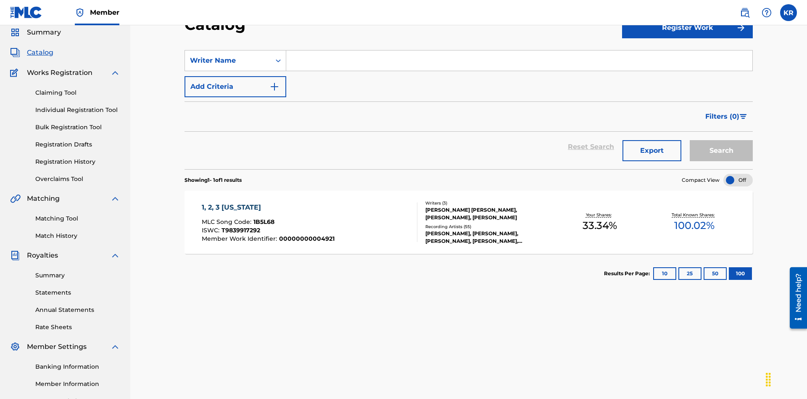
click at [519, 61] on input "Search Form" at bounding box center [519, 60] width 466 height 20
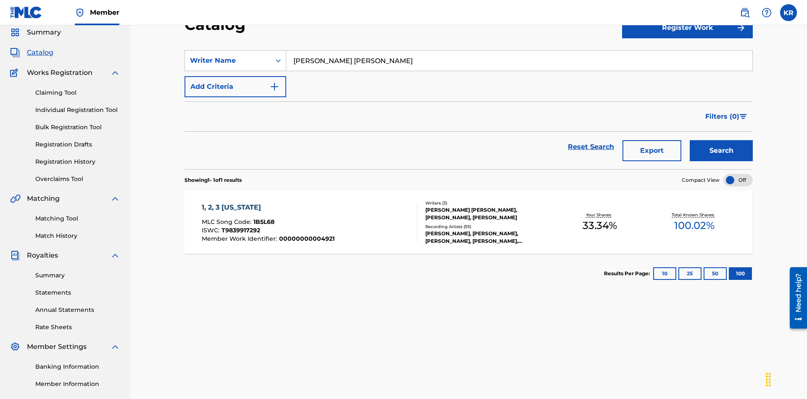
scroll to position [121, 0]
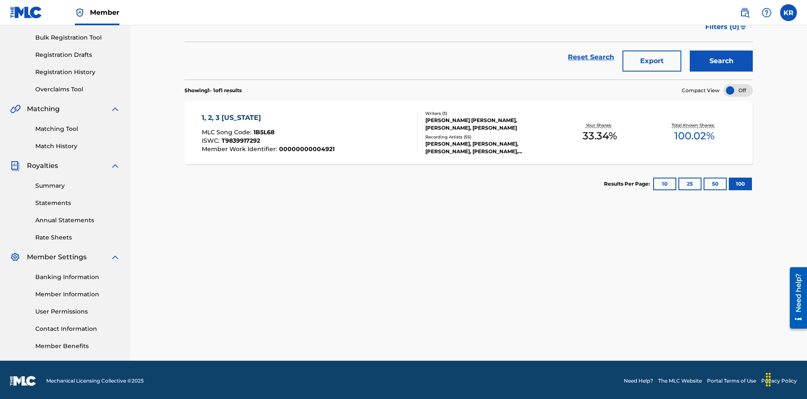
type input "[PERSON_NAME] [PERSON_NAME]"
click at [722, 61] on button "Search" at bounding box center [721, 60] width 63 height 21
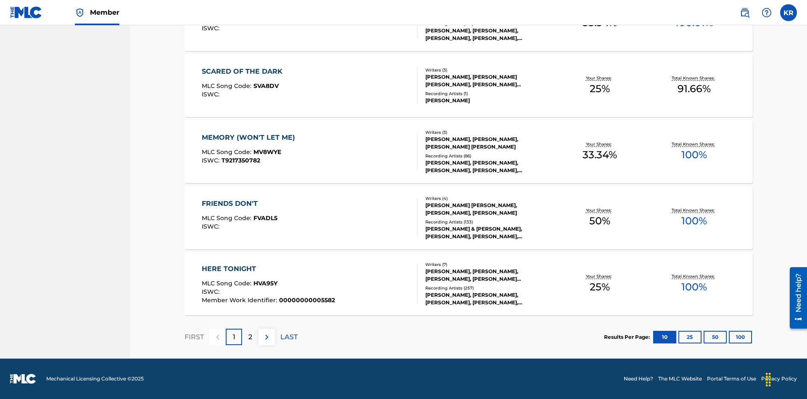
click at [729, 336] on button "100" at bounding box center [740, 337] width 23 height 13
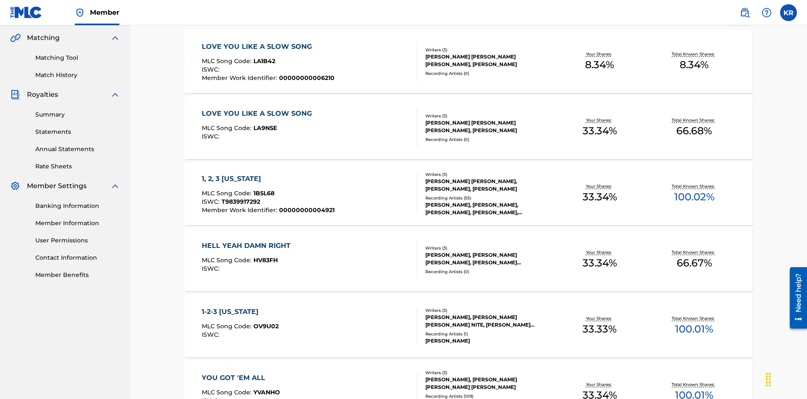
scroll to position [331, 0]
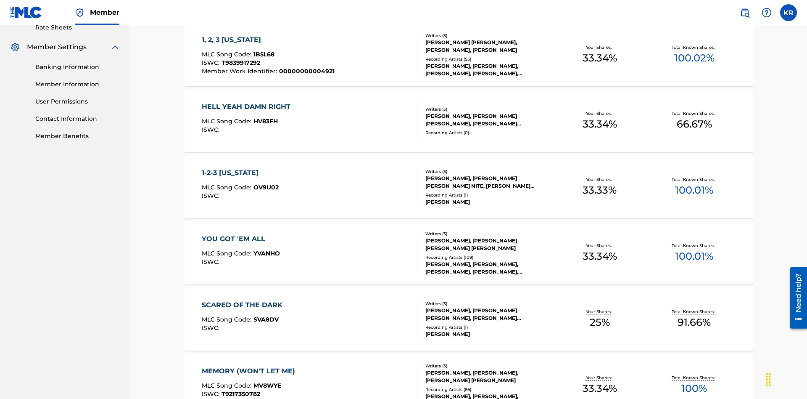
click at [263, 54] on span "1B5L68" at bounding box center [264, 54] width 21 height 8
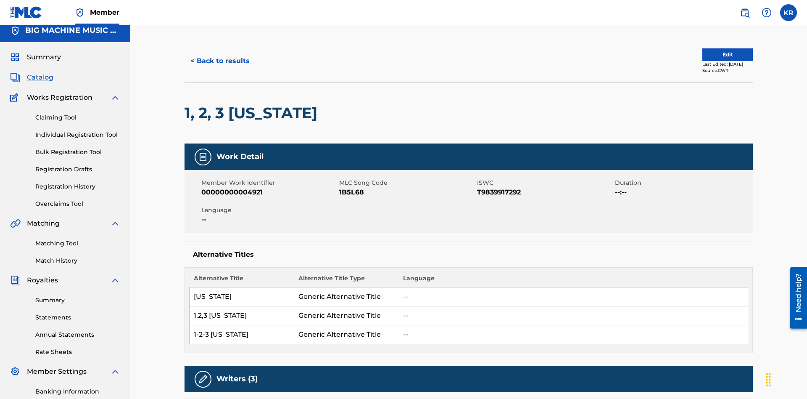
click at [219, 61] on button "< Back to results" at bounding box center [220, 60] width 71 height 21
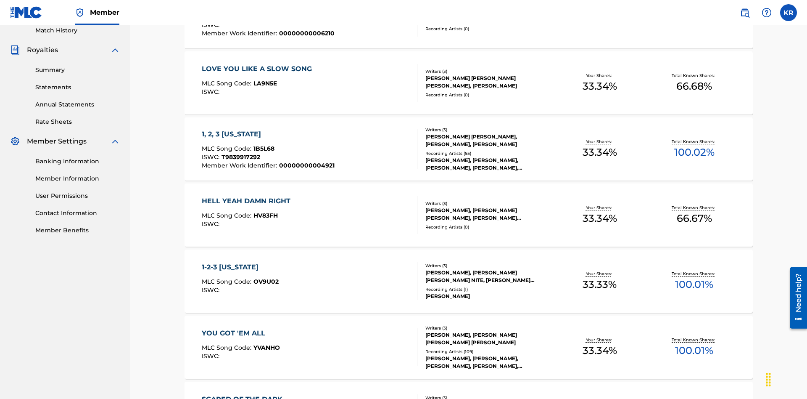
scroll to position [121, 0]
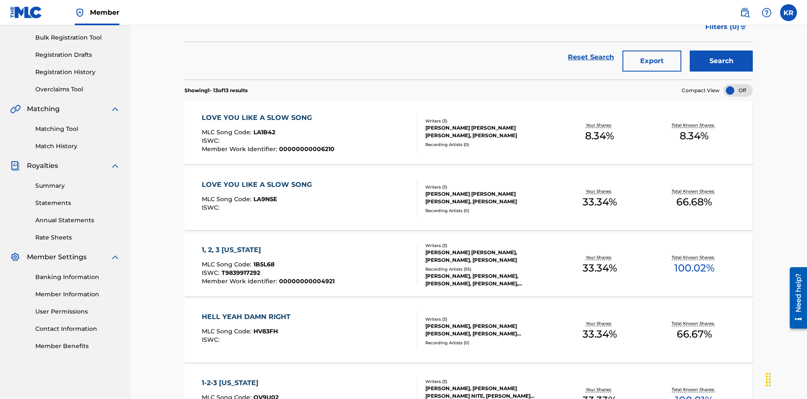
click at [652, 61] on button "Export" at bounding box center [652, 60] width 59 height 21
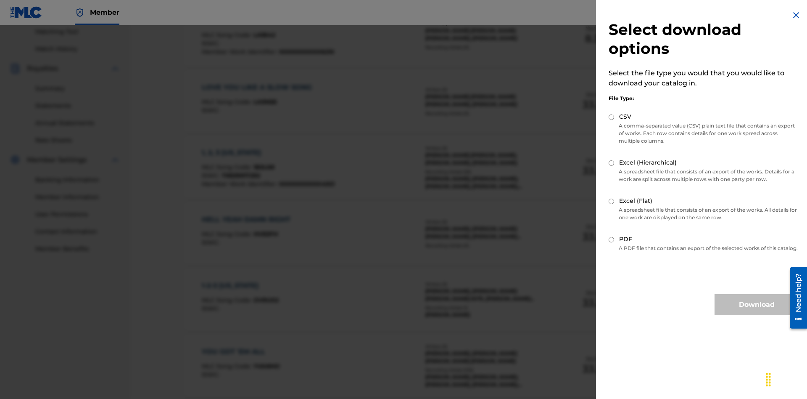
click at [612, 201] on input "Excel (Flat)" at bounding box center [611, 200] width 5 height 5
radio input "true"
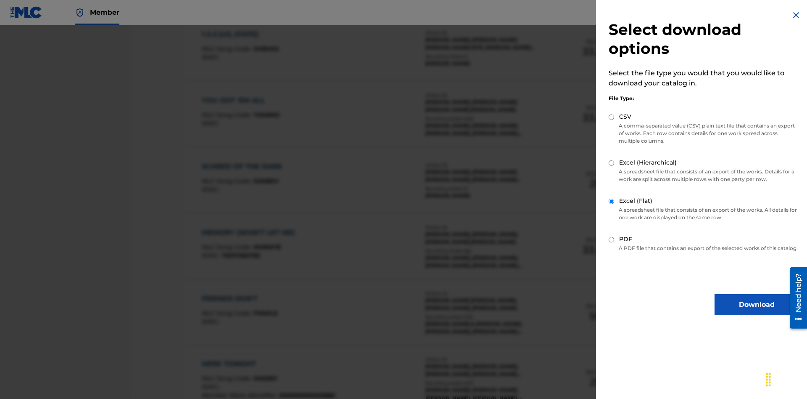
click at [757, 312] on button "Download" at bounding box center [757, 304] width 84 height 21
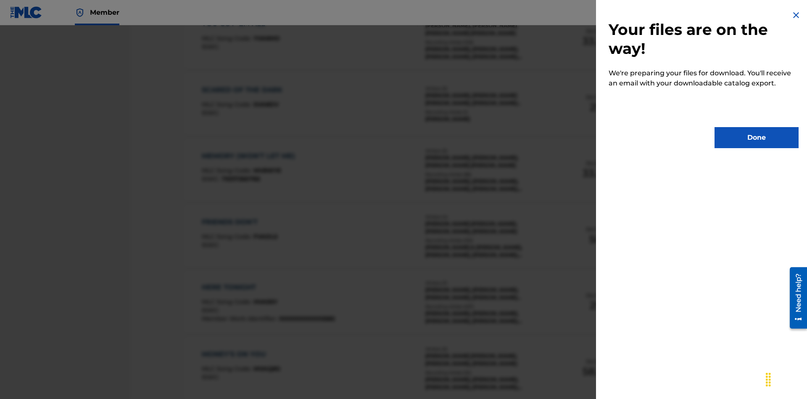
click at [757, 137] on button "Done" at bounding box center [757, 137] width 84 height 21
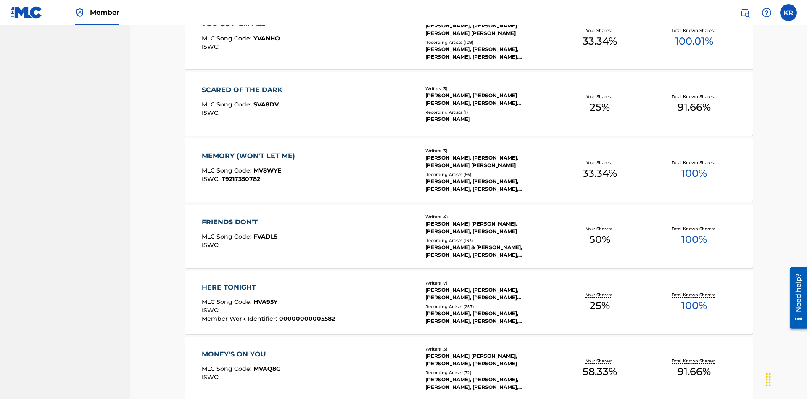
scroll to position [33, 0]
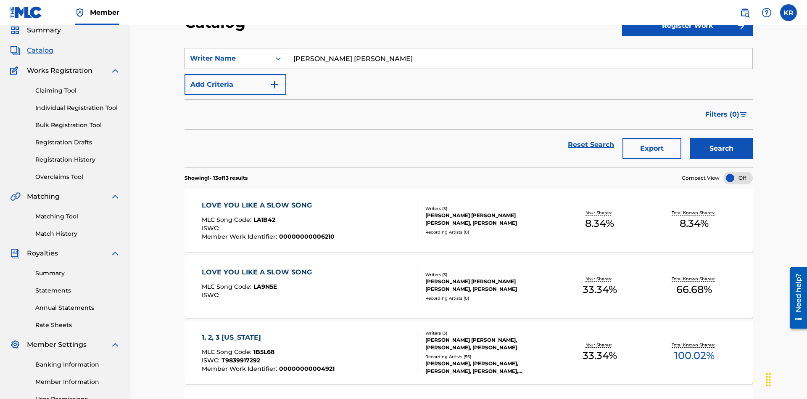
click at [228, 58] on div "Writer Name" at bounding box center [228, 58] width 76 height 10
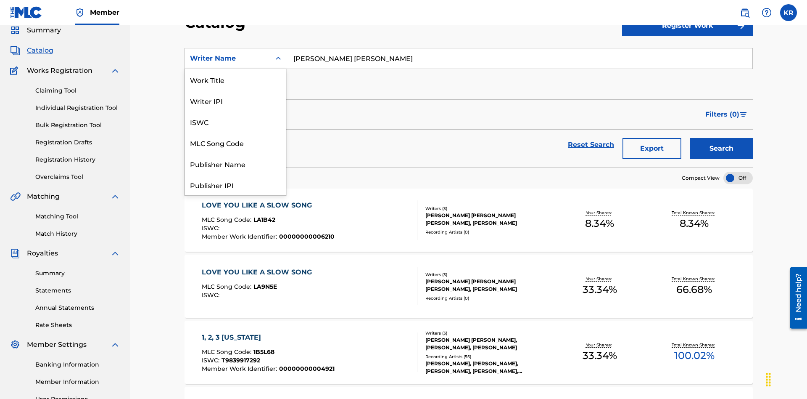
scroll to position [126, 0]
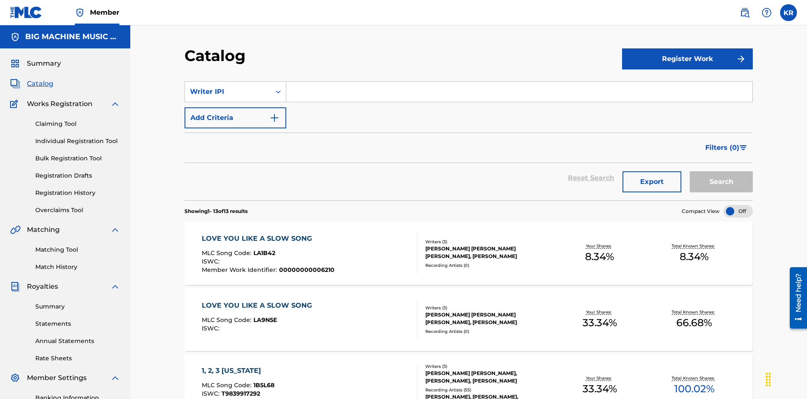
scroll to position [31, 0]
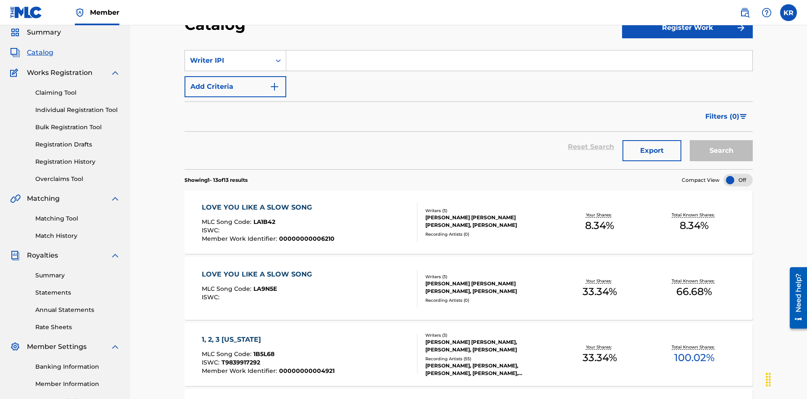
click at [519, 61] on input "Search Form" at bounding box center [519, 60] width 466 height 20
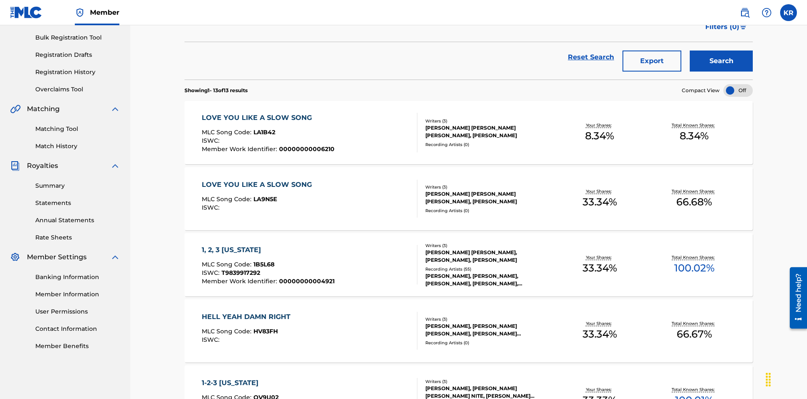
type input "00614973923"
click at [722, 61] on button "Search" at bounding box center [721, 60] width 63 height 21
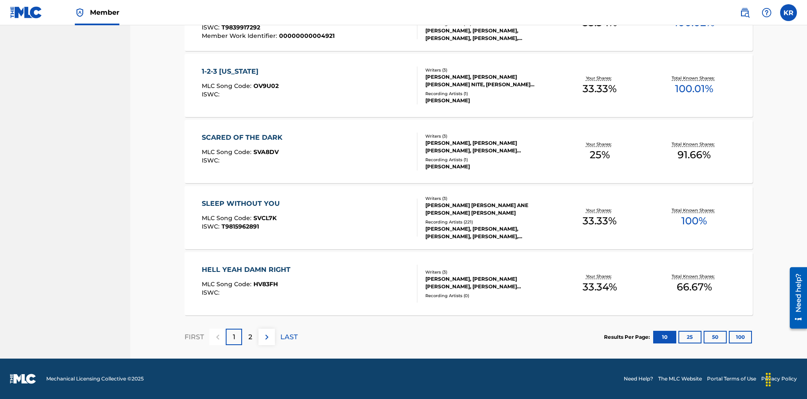
click at [729, 336] on button "100" at bounding box center [740, 337] width 23 height 13
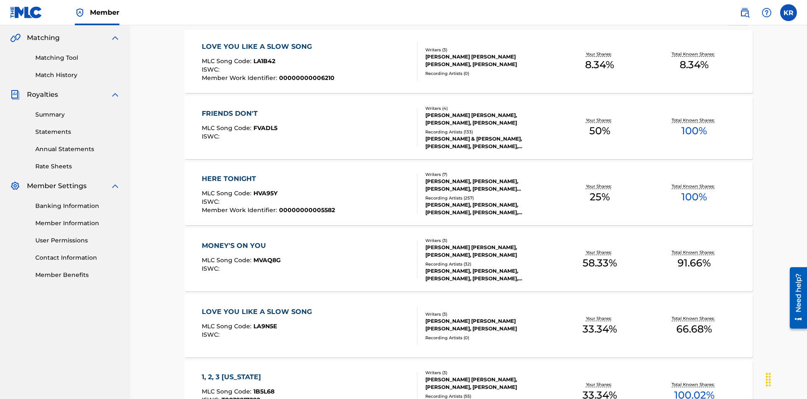
scroll to position [529, 0]
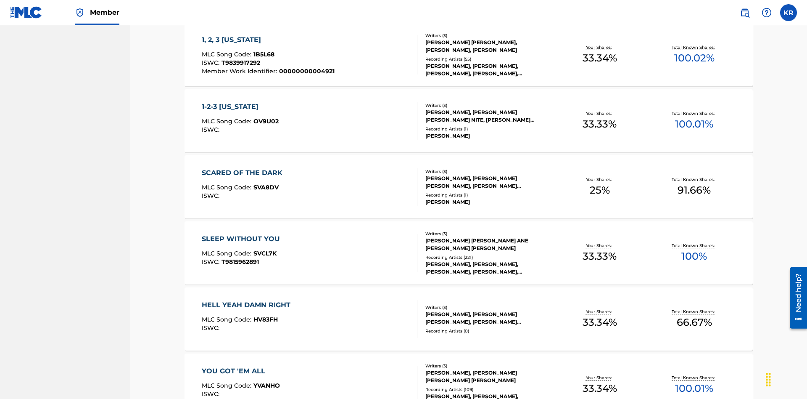
click at [263, 54] on span "1B5L68" at bounding box center [264, 54] width 21 height 8
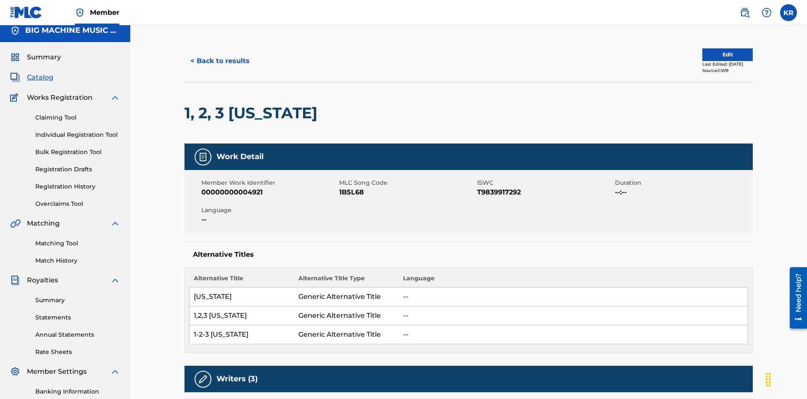
click at [219, 61] on button "< Back to results" at bounding box center [220, 60] width 71 height 21
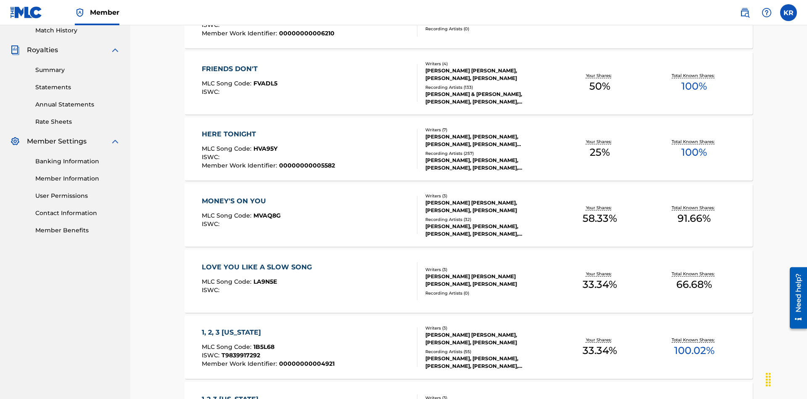
scroll to position [121, 0]
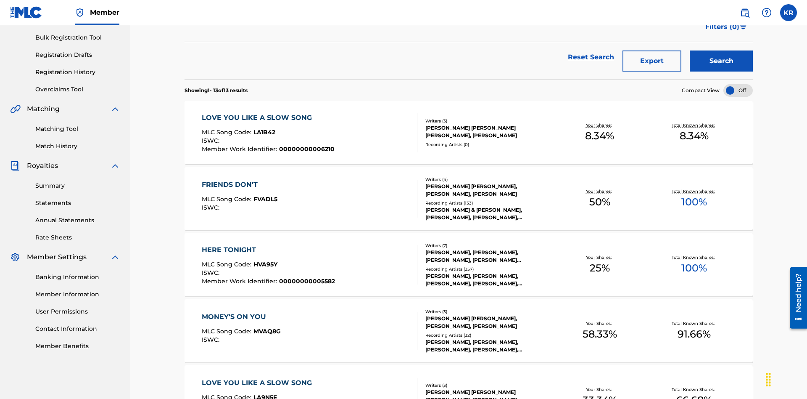
click at [652, 61] on button "Export" at bounding box center [652, 60] width 59 height 21
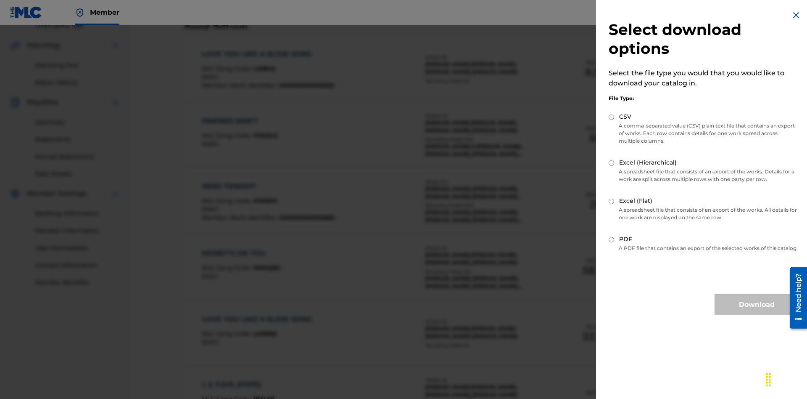
click at [612, 117] on input "CSV" at bounding box center [611, 116] width 5 height 5
radio input "true"
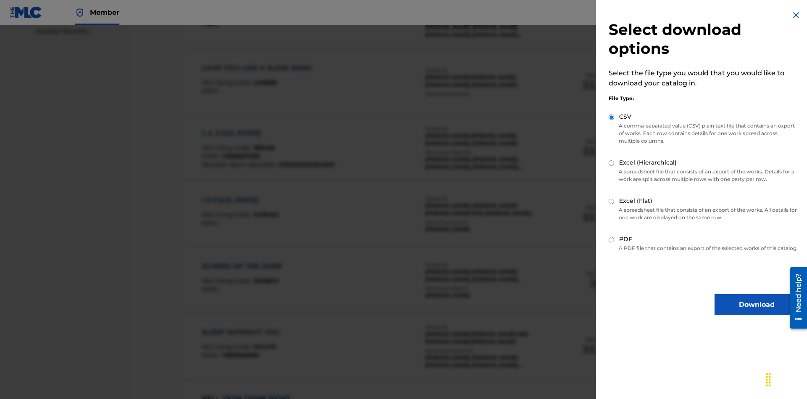
click at [757, 312] on button "Download" at bounding box center [757, 304] width 84 height 21
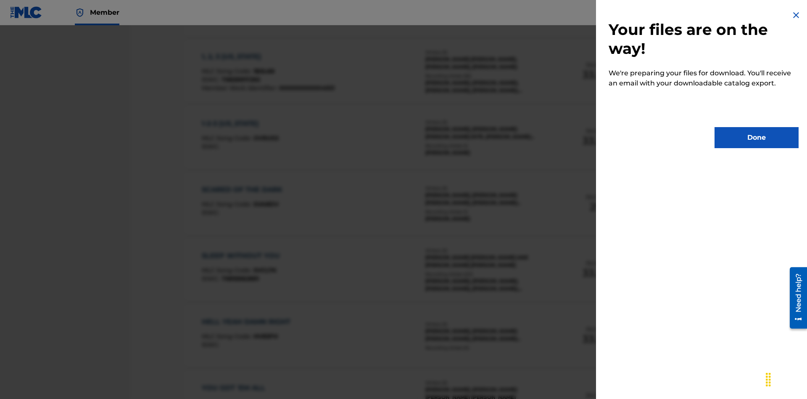
click at [757, 137] on button "Done" at bounding box center [757, 137] width 84 height 21
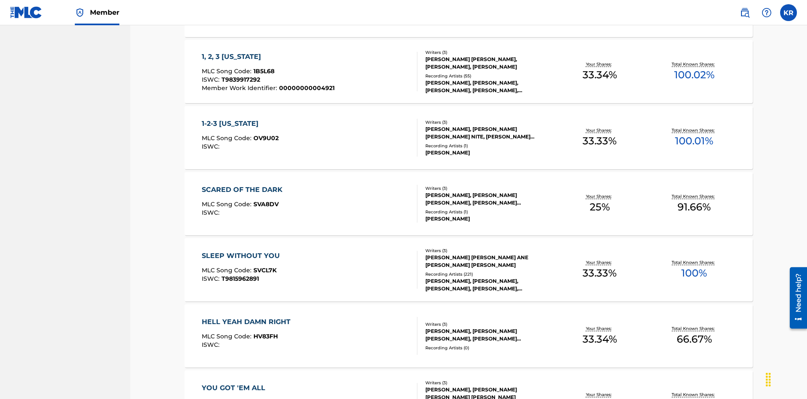
scroll to position [33, 0]
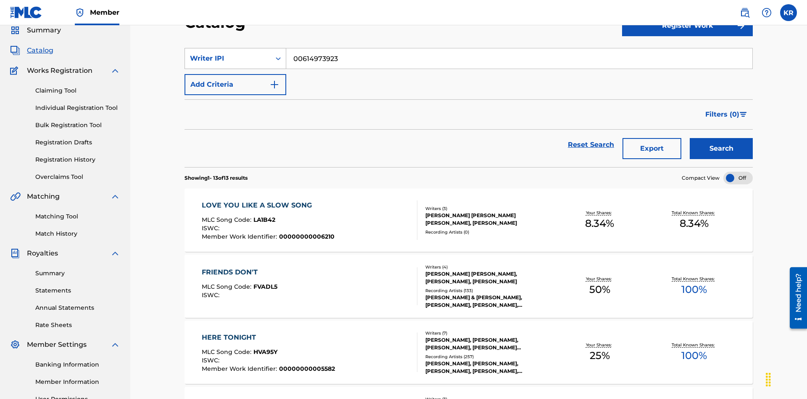
click at [228, 58] on div "Writer IPI" at bounding box center [228, 58] width 76 height 10
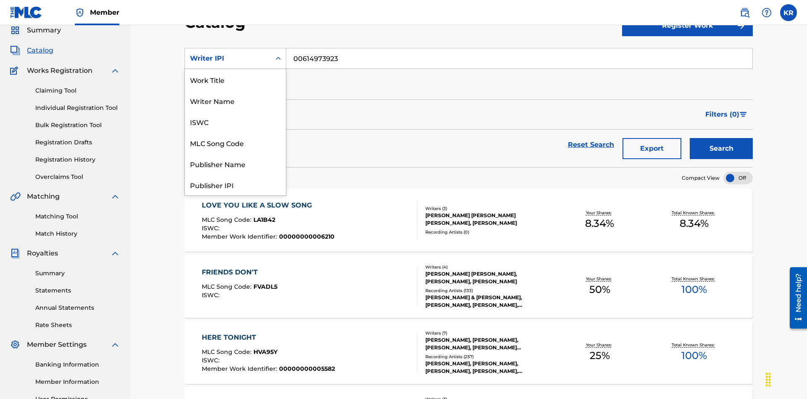
scroll to position [126, 0]
click at [235, 48] on div "Publisher Name" at bounding box center [235, 37] width 101 height 21
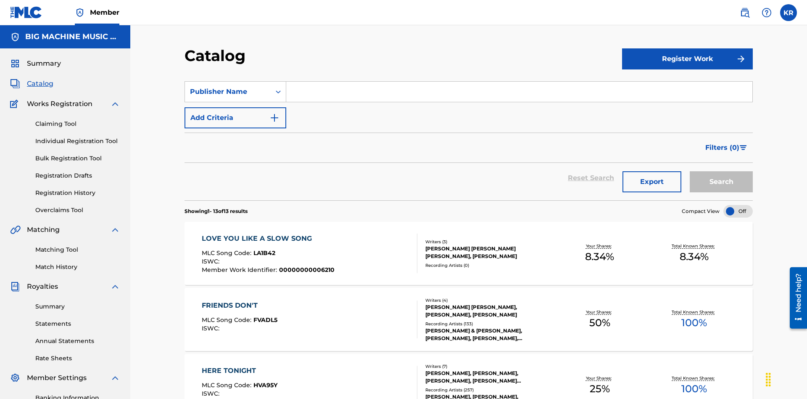
scroll to position [31, 0]
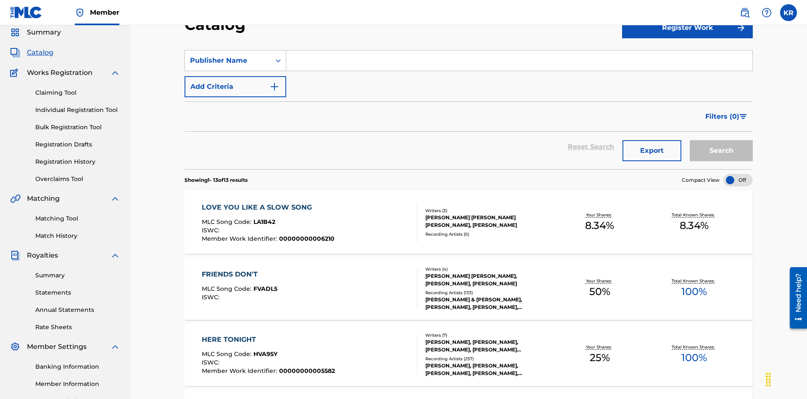
click at [519, 61] on input "Search Form" at bounding box center [519, 60] width 466 height 20
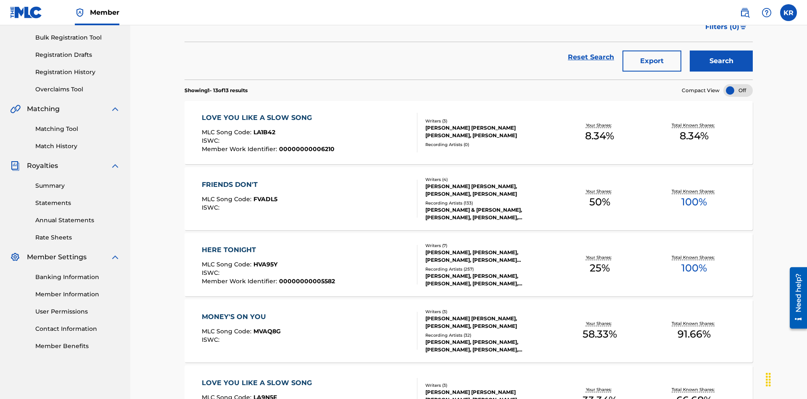
type input "SUPER BIG MUSIC"
click at [722, 61] on button "Search" at bounding box center [721, 60] width 63 height 21
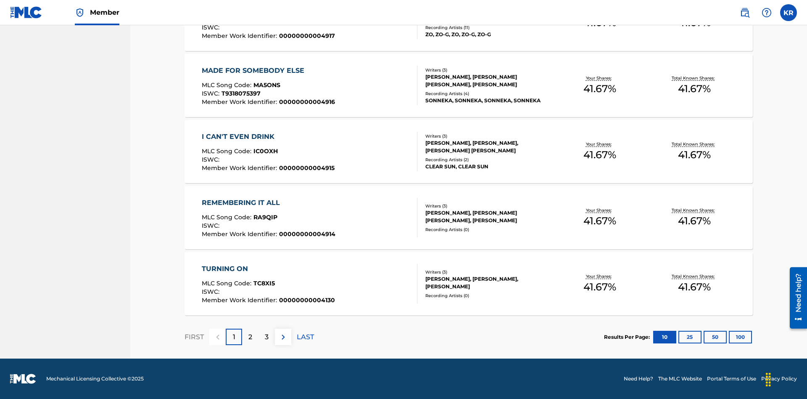
click at [729, 336] on button "100" at bounding box center [740, 337] width 23 height 13
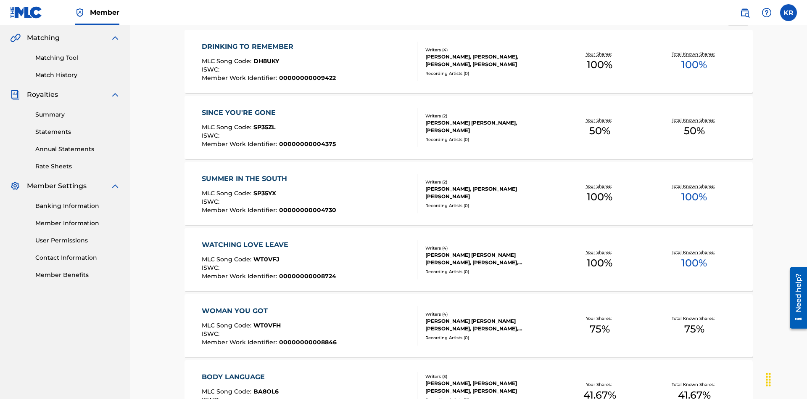
scroll to position [3235, 0]
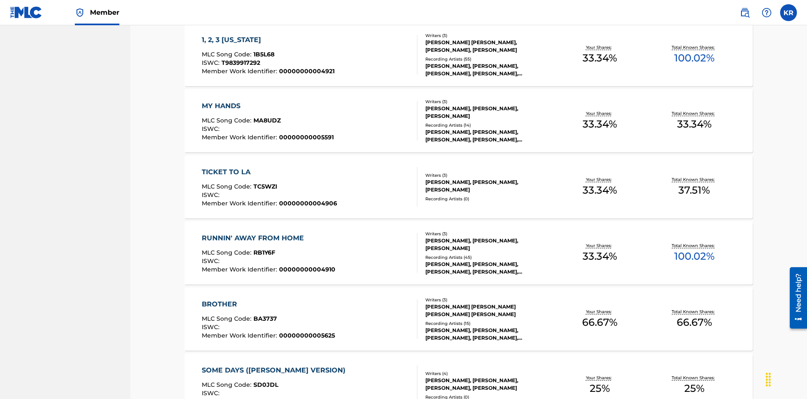
click at [263, 54] on span "1B5L68" at bounding box center [264, 54] width 21 height 8
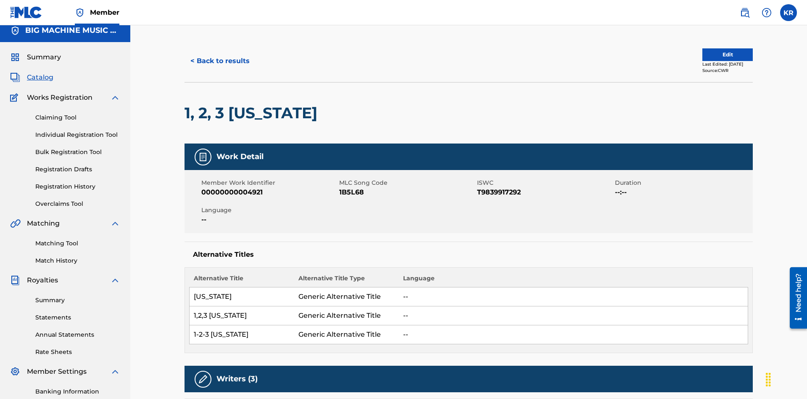
click at [219, 61] on button "< Back to results" at bounding box center [220, 60] width 71 height 21
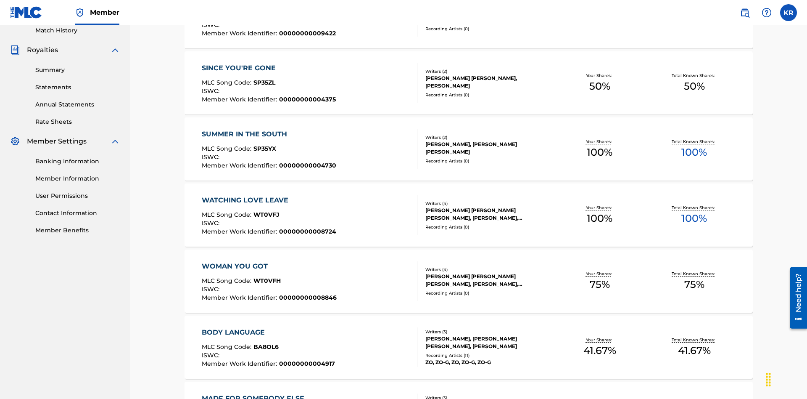
scroll to position [121, 0]
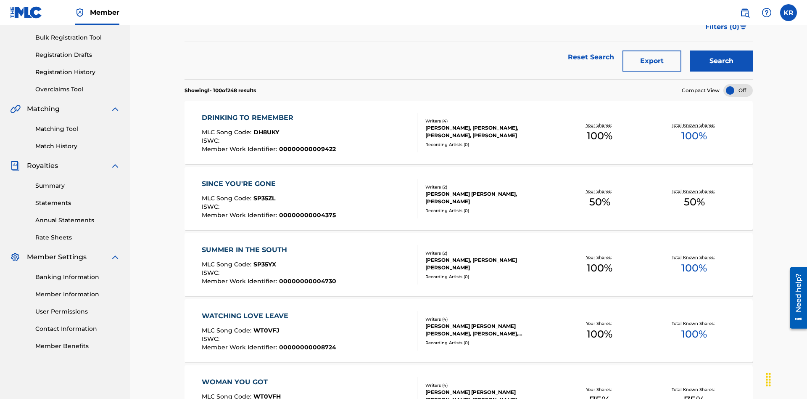
click at [652, 61] on button "Export" at bounding box center [652, 60] width 59 height 21
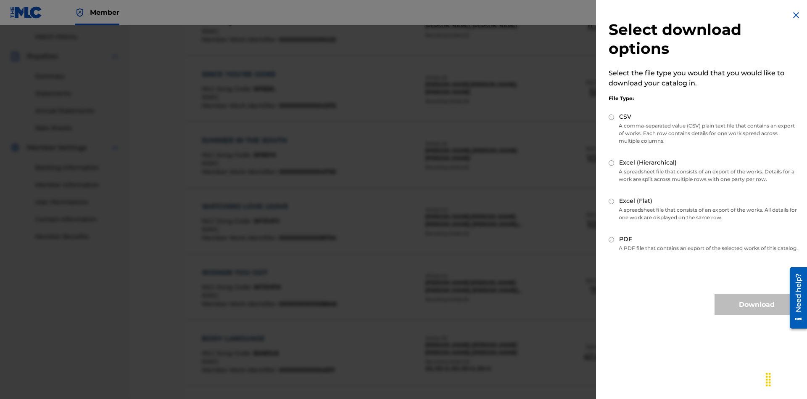
click at [612, 163] on input "Excel (Hierarchical)" at bounding box center [611, 162] width 5 height 5
radio input "true"
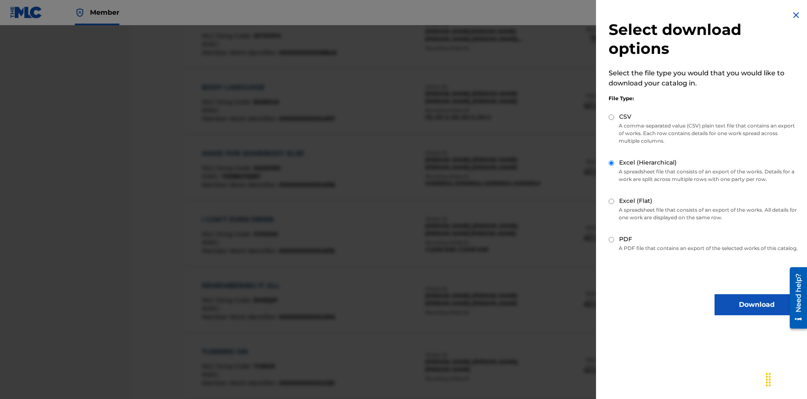
click at [757, 312] on button "Download" at bounding box center [757, 304] width 84 height 21
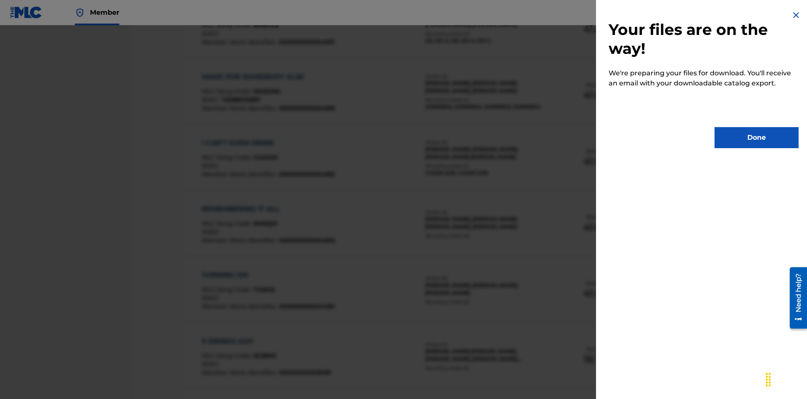
click at [757, 137] on button "Done" at bounding box center [757, 137] width 84 height 21
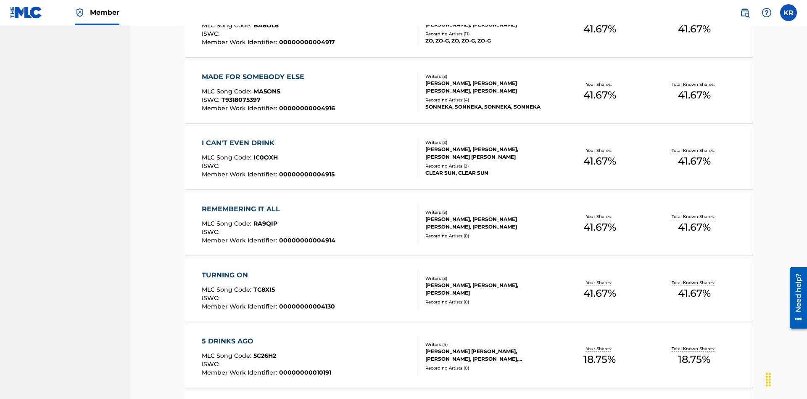
scroll to position [33, 0]
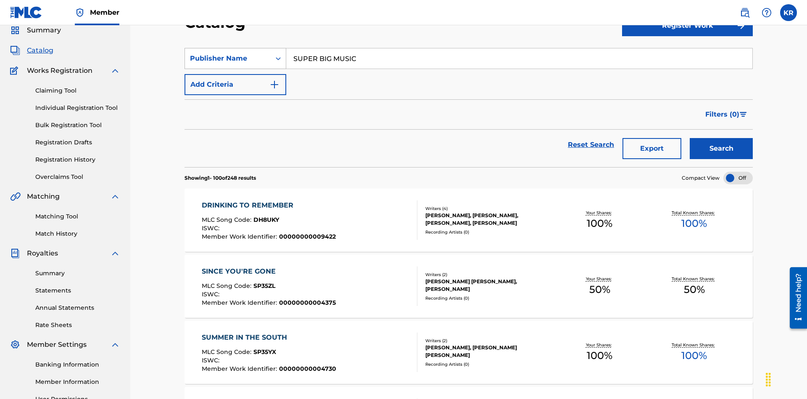
click at [228, 58] on div "Publisher Name" at bounding box center [228, 58] width 76 height 10
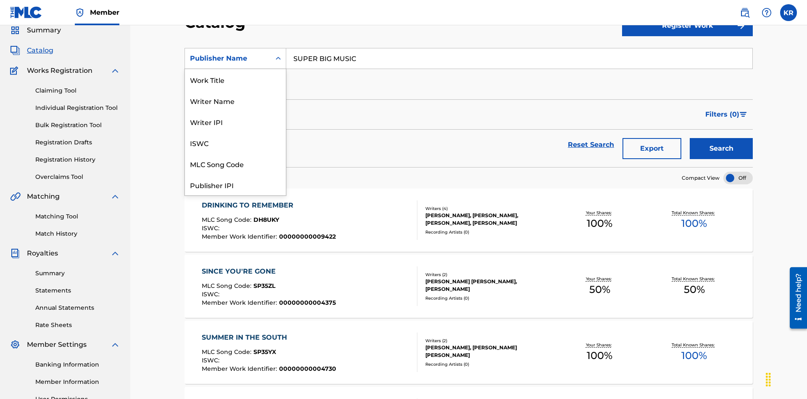
scroll to position [126, 0]
click at [235, 69] on div "Publisher IPI" at bounding box center [235, 58] width 101 height 21
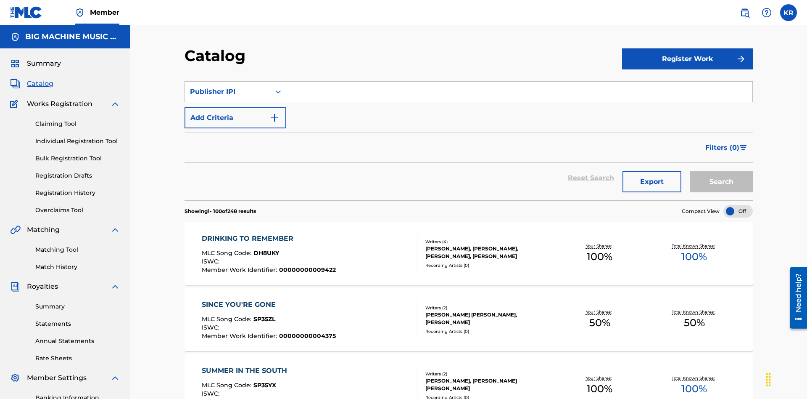
scroll to position [31, 0]
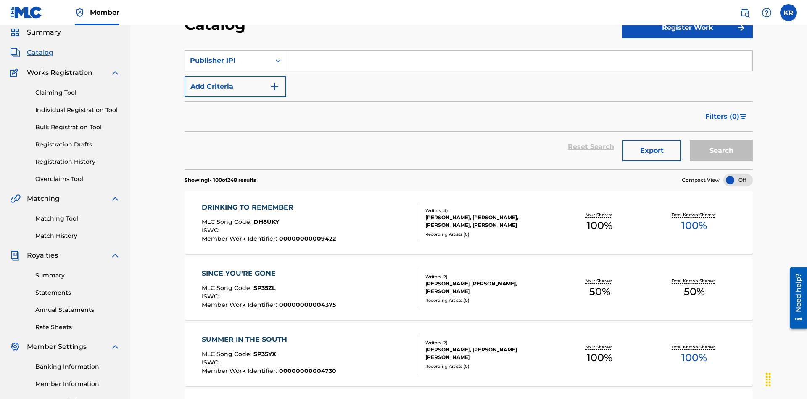
click at [519, 61] on input "Search Form" at bounding box center [519, 60] width 466 height 20
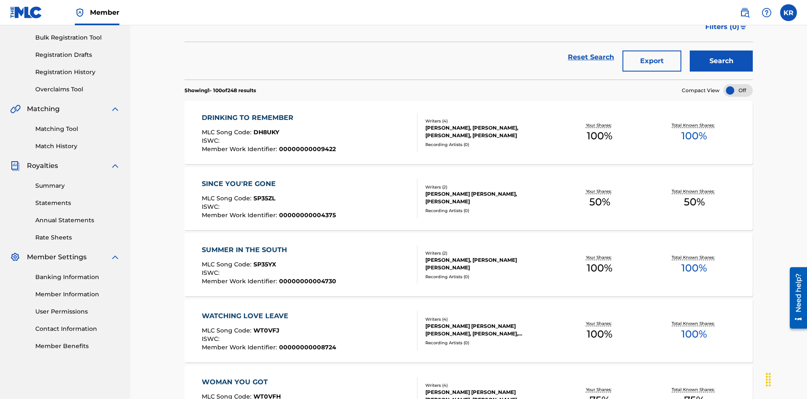
type input "00594318326"
click at [722, 61] on button "Search" at bounding box center [721, 60] width 63 height 21
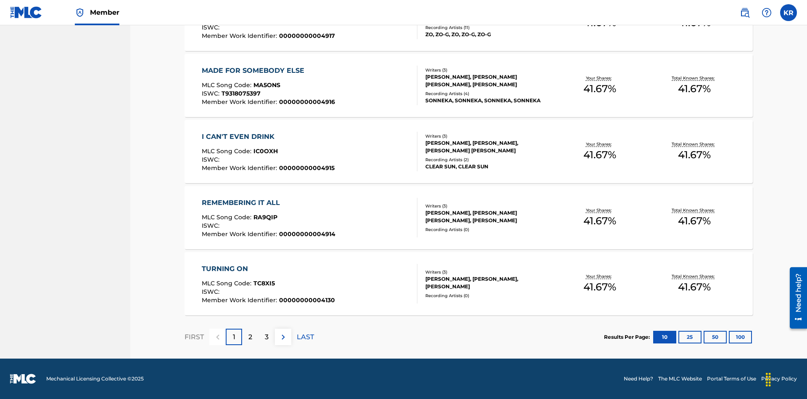
click at [729, 336] on button "100" at bounding box center [740, 337] width 23 height 13
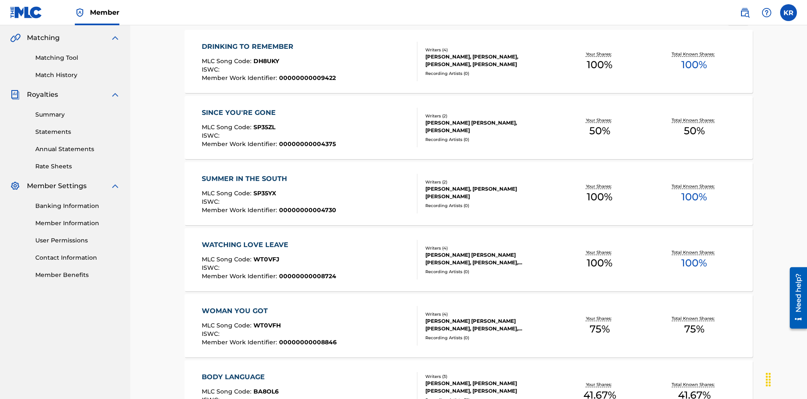
scroll to position [3235, 0]
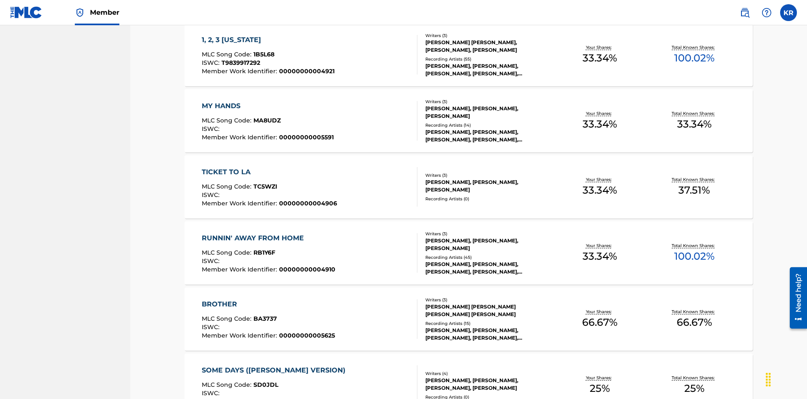
click at [263, 54] on span "1B5L68" at bounding box center [264, 54] width 21 height 8
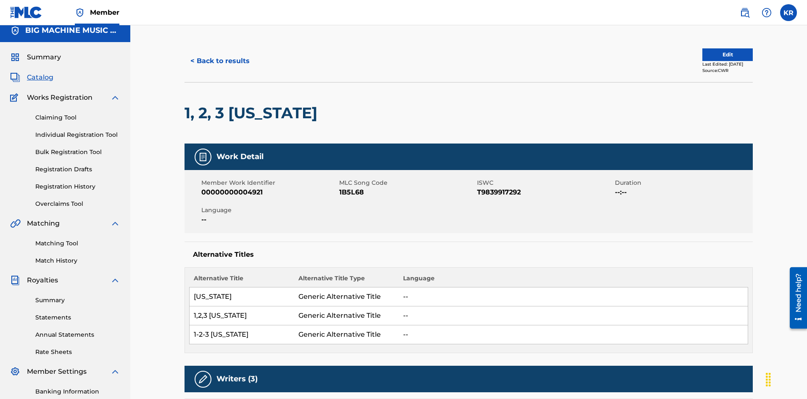
click at [219, 61] on button "< Back to results" at bounding box center [220, 60] width 71 height 21
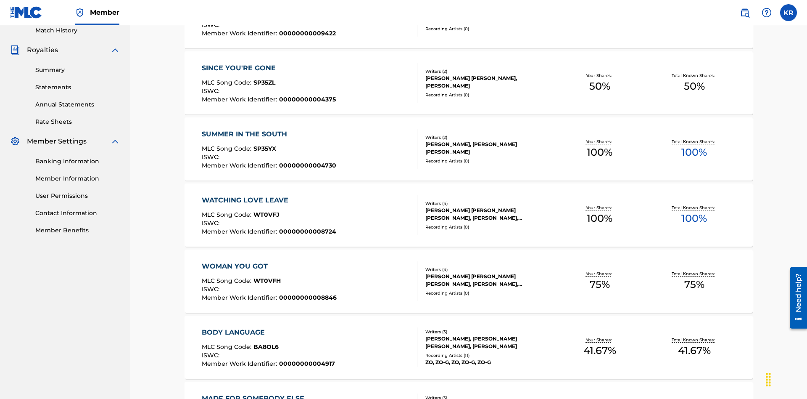
scroll to position [121, 0]
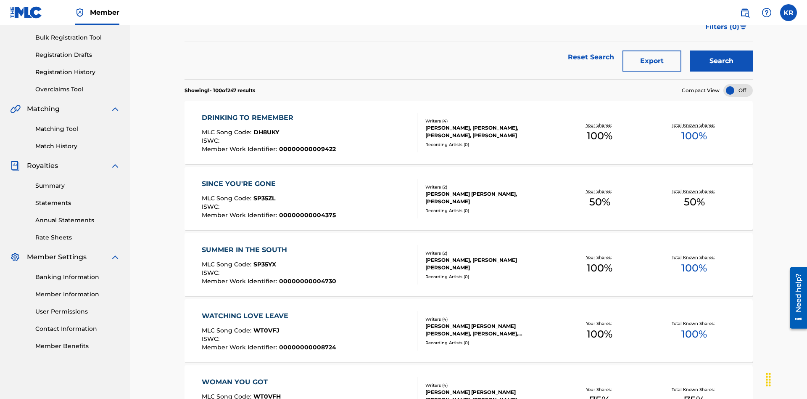
click at [652, 61] on button "Export" at bounding box center [652, 60] width 59 height 21
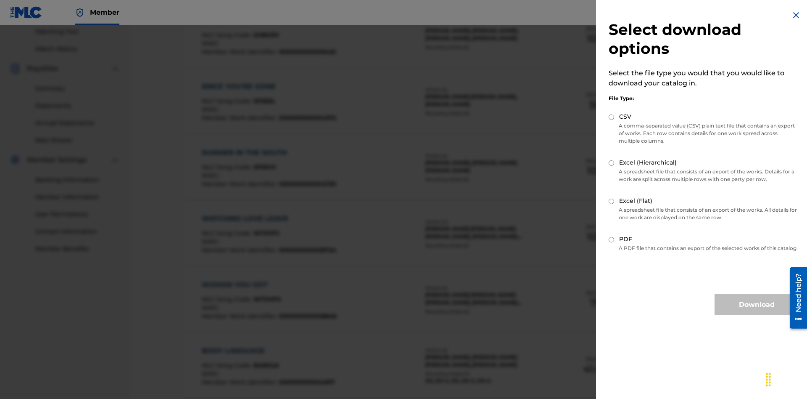
click at [612, 201] on input "Excel (Flat)" at bounding box center [611, 200] width 5 height 5
radio input "true"
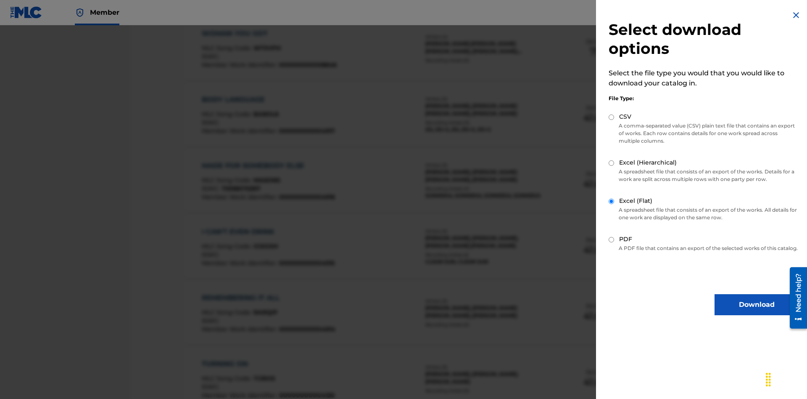
click at [757, 312] on button "Download" at bounding box center [757, 304] width 84 height 21
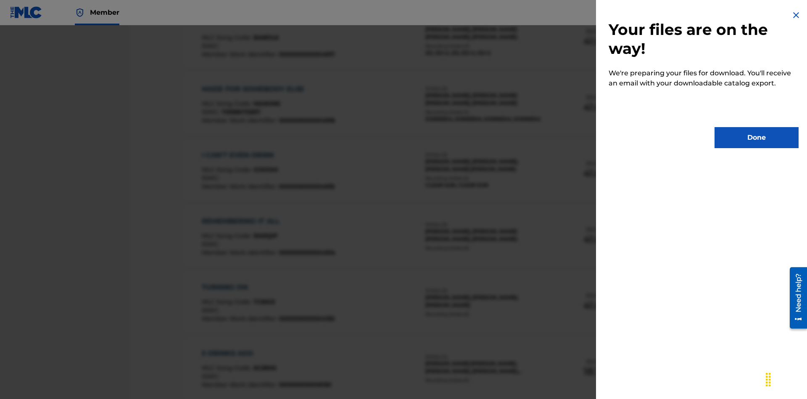
click at [757, 137] on button "Done" at bounding box center [757, 137] width 84 height 21
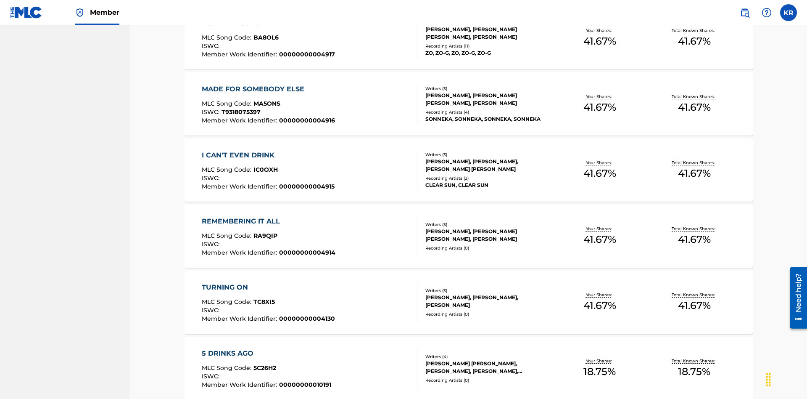
scroll to position [33, 0]
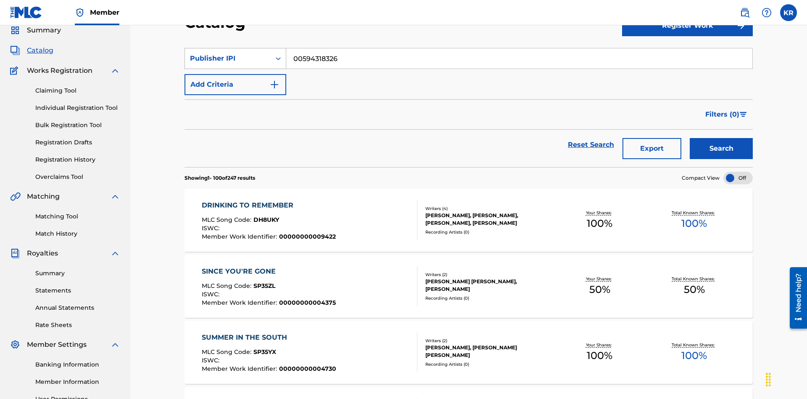
click at [228, 58] on div "Publisher IPI" at bounding box center [228, 58] width 76 height 10
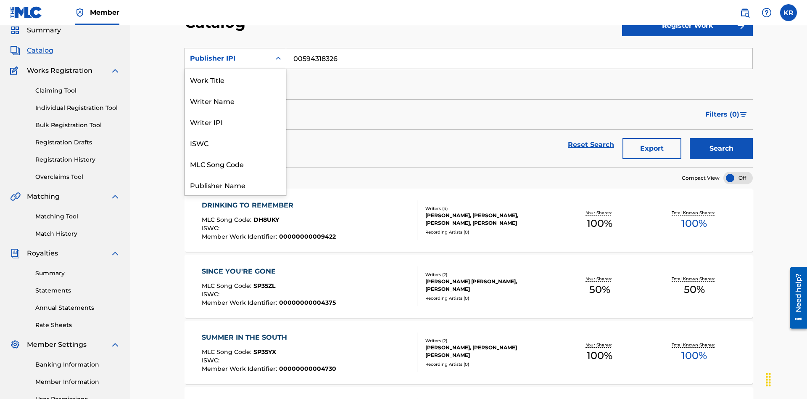
scroll to position [126, 0]
click at [235, 143] on div "Artist" at bounding box center [235, 142] width 101 height 21
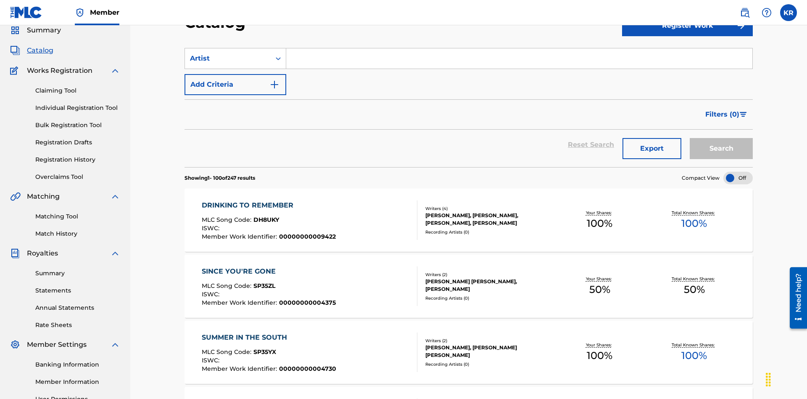
scroll to position [31, 0]
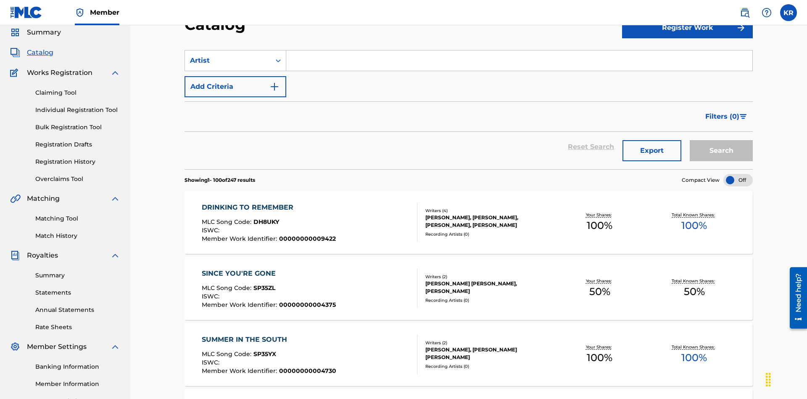
click at [519, 61] on input "Search Form" at bounding box center [519, 60] width 466 height 20
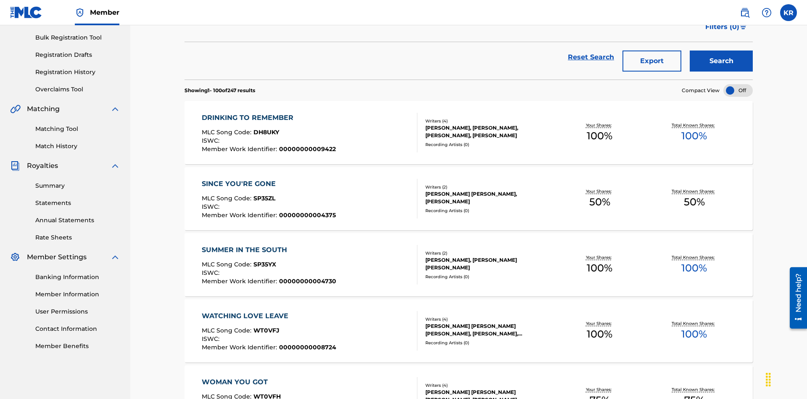
type input "[PERSON_NAME]"
click at [722, 61] on button "Search" at bounding box center [721, 60] width 63 height 21
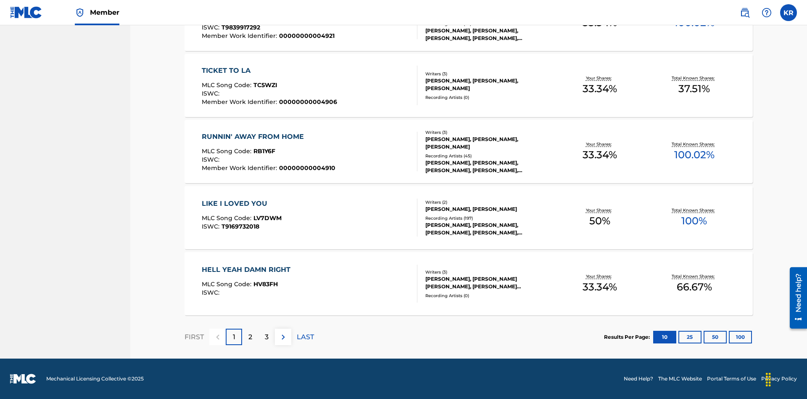
click at [729, 336] on button "100" at bounding box center [740, 337] width 23 height 13
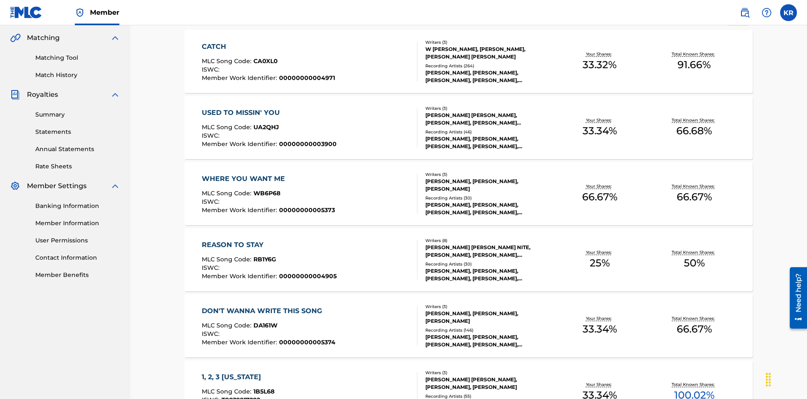
scroll to position [529, 0]
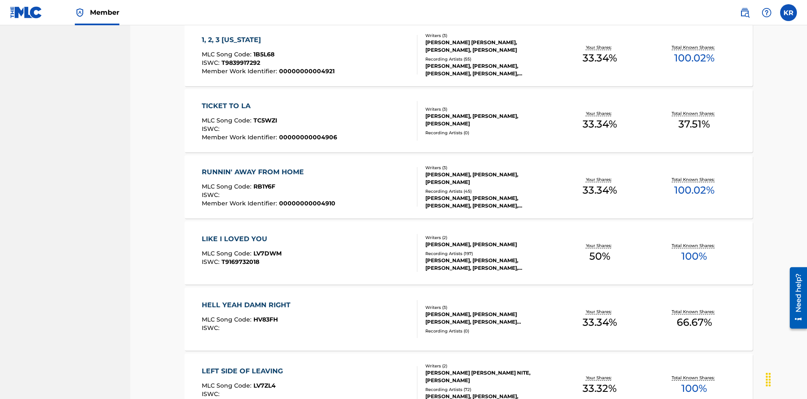
click at [263, 54] on span "1B5L68" at bounding box center [264, 54] width 21 height 8
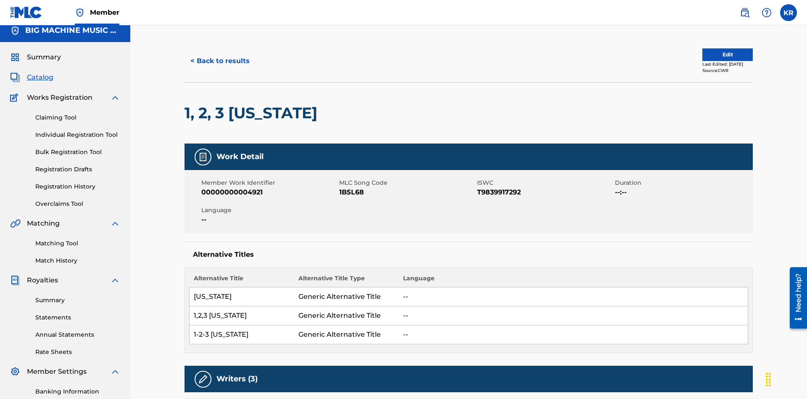
click at [219, 61] on button "< Back to results" at bounding box center [220, 60] width 71 height 21
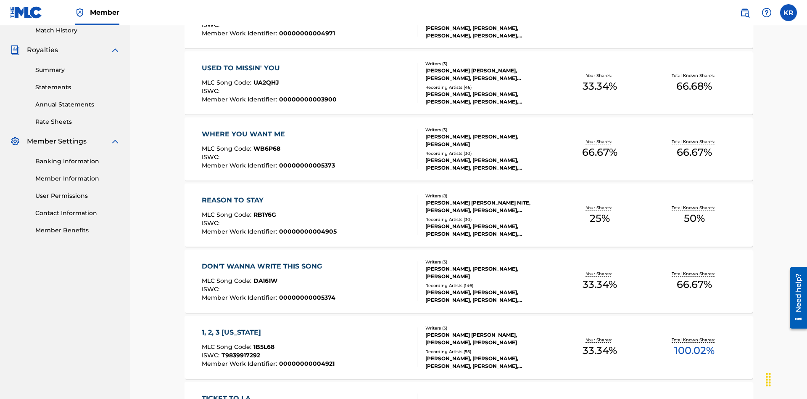
scroll to position [121, 0]
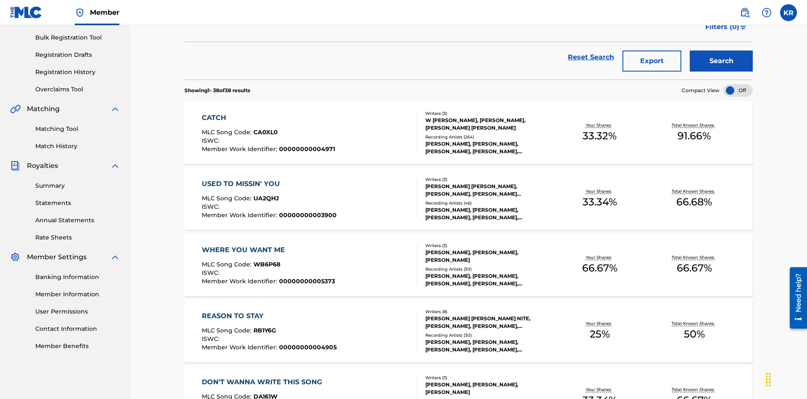
click at [652, 61] on button "Export" at bounding box center [652, 60] width 59 height 21
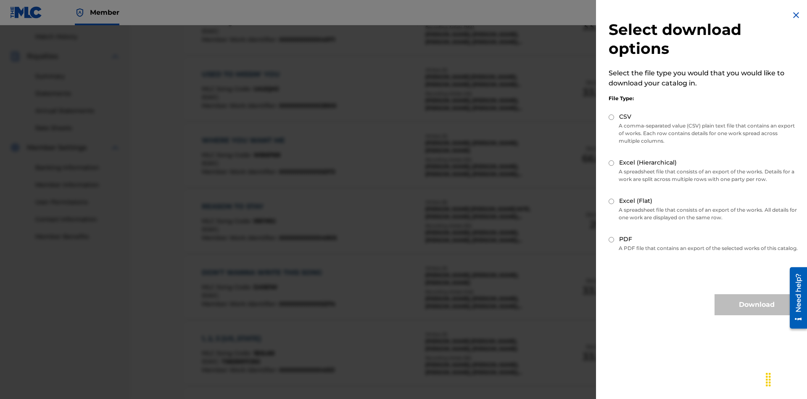
click at [612, 163] on input "Excel (Hierarchical)" at bounding box center [611, 162] width 5 height 5
radio input "true"
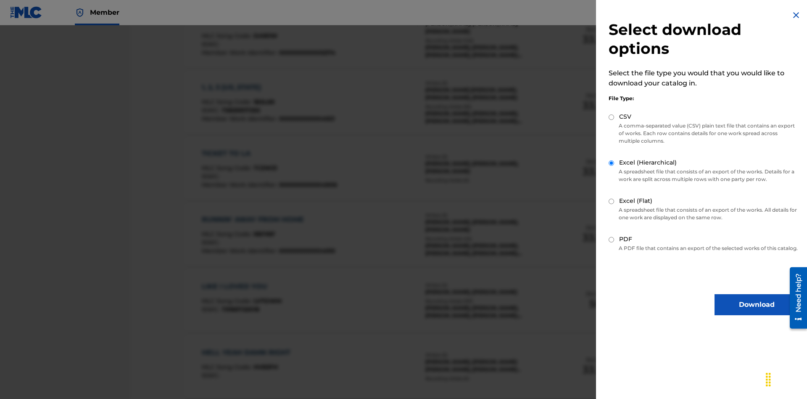
click at [757, 312] on button "Download" at bounding box center [757, 304] width 84 height 21
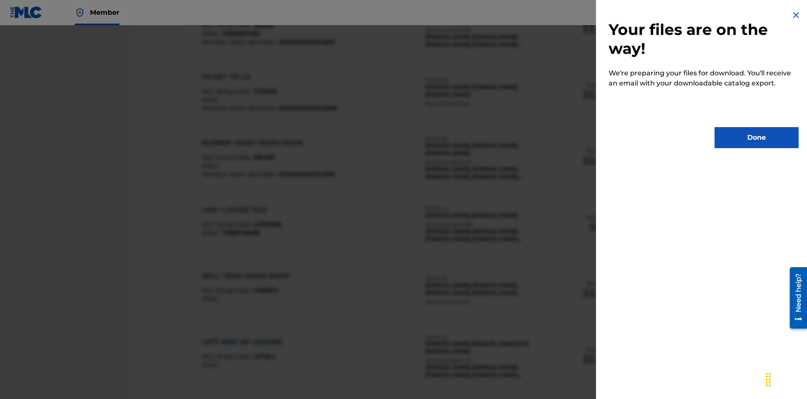
click at [757, 137] on button "Done" at bounding box center [757, 137] width 84 height 21
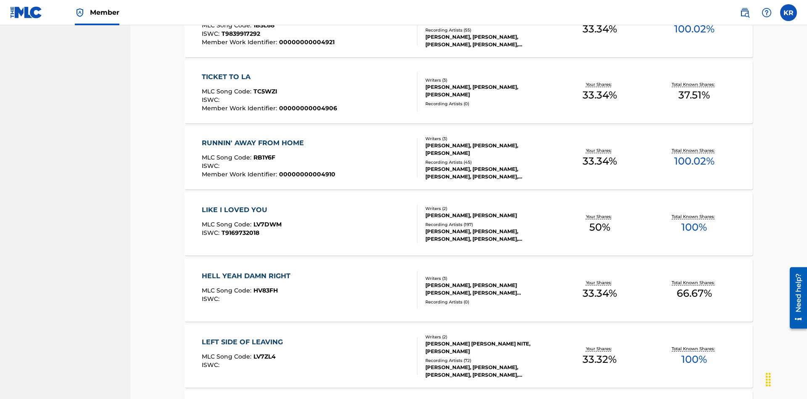
scroll to position [33, 0]
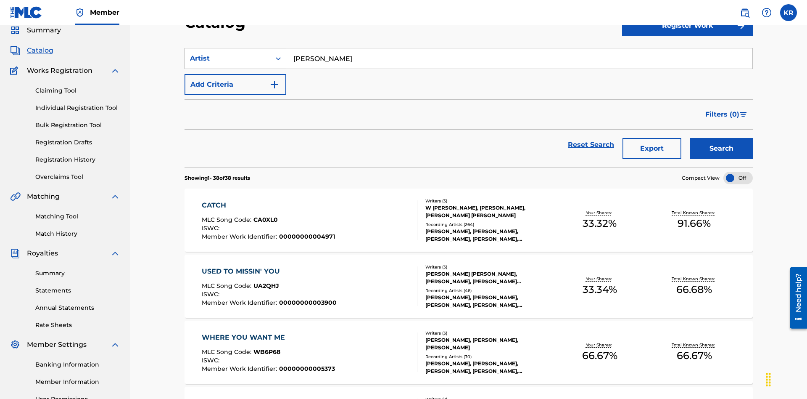
click at [228, 58] on div "Artist" at bounding box center [228, 58] width 76 height 10
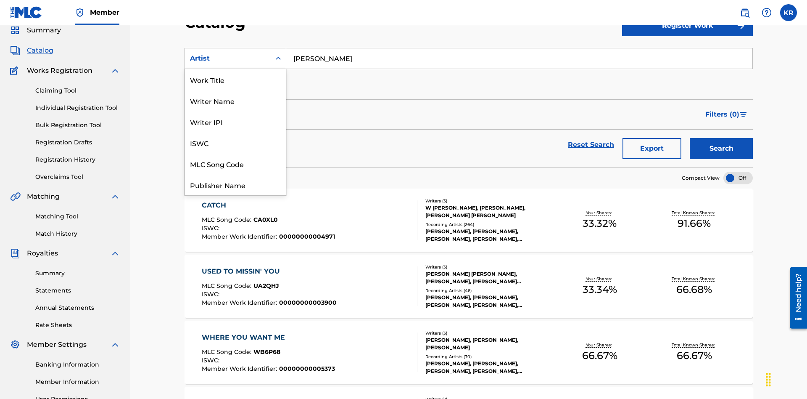
scroll to position [126, 0]
click at [235, 100] on div "MLC Publisher Number" at bounding box center [235, 100] width 101 height 21
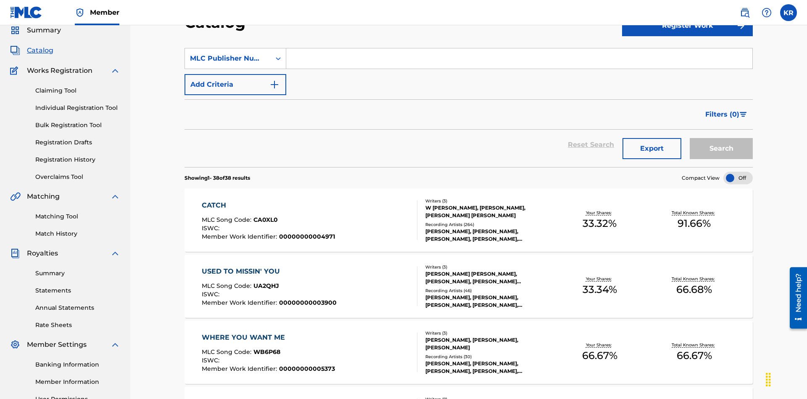
scroll to position [31, 0]
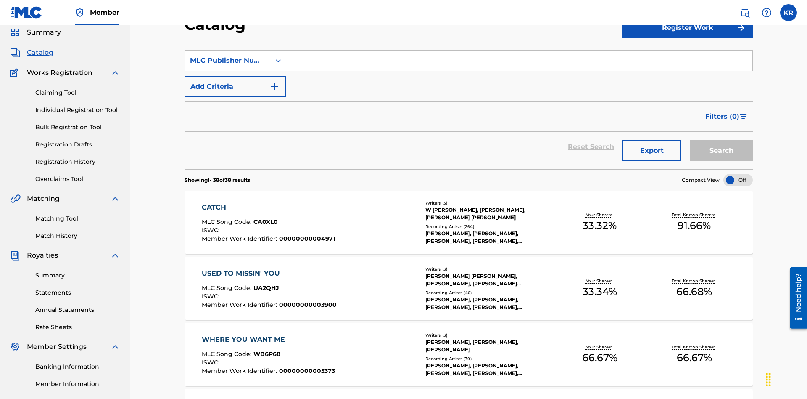
click at [519, 61] on input "Search Form" at bounding box center [519, 60] width 466 height 20
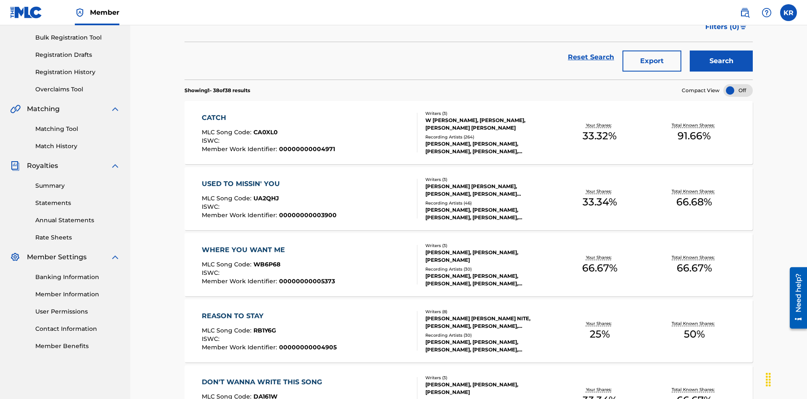
type input "P9075R"
click at [722, 61] on button "Search" at bounding box center [721, 60] width 63 height 21
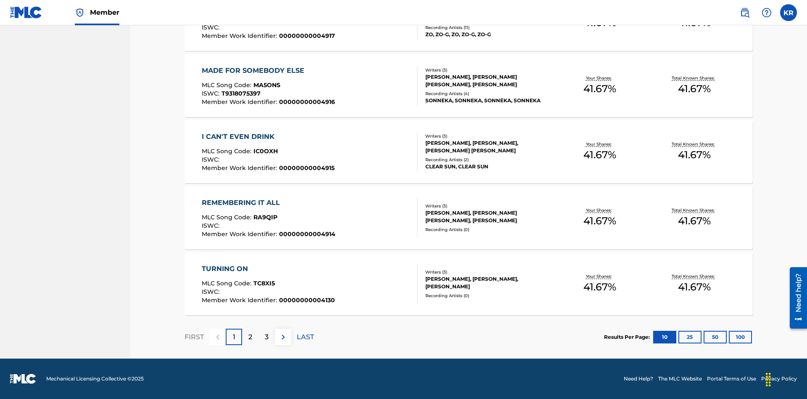
click at [729, 336] on button "100" at bounding box center [740, 337] width 23 height 13
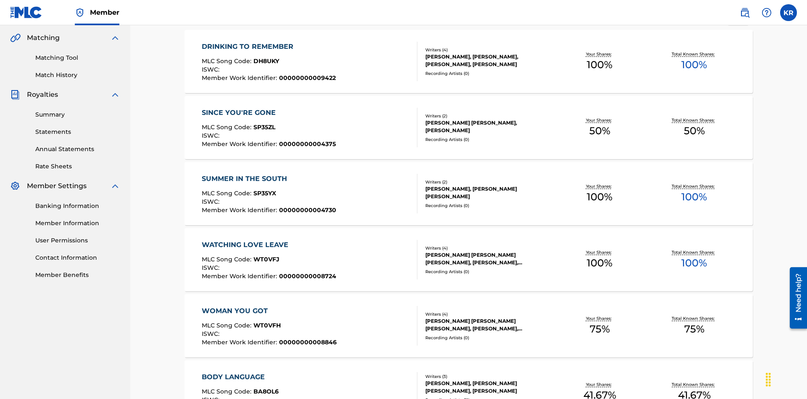
scroll to position [3301, 0]
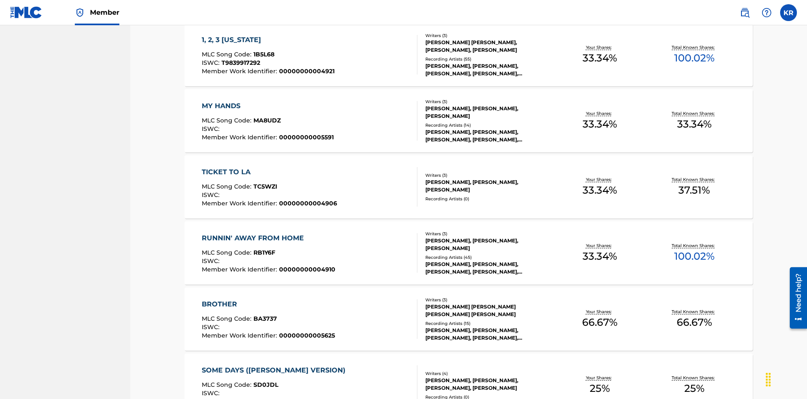
click at [263, 54] on span "1B5L68" at bounding box center [264, 54] width 21 height 8
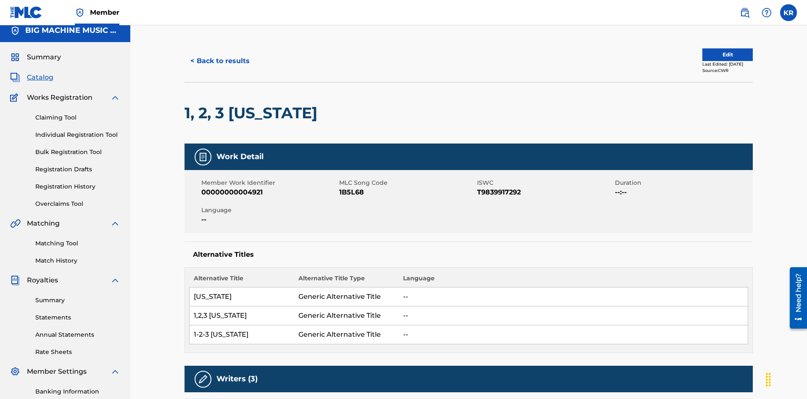
click at [219, 61] on button "< Back to results" at bounding box center [220, 60] width 71 height 21
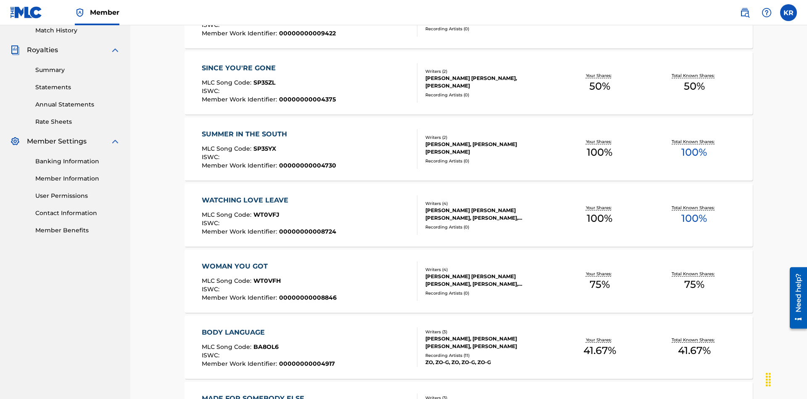
scroll to position [121, 0]
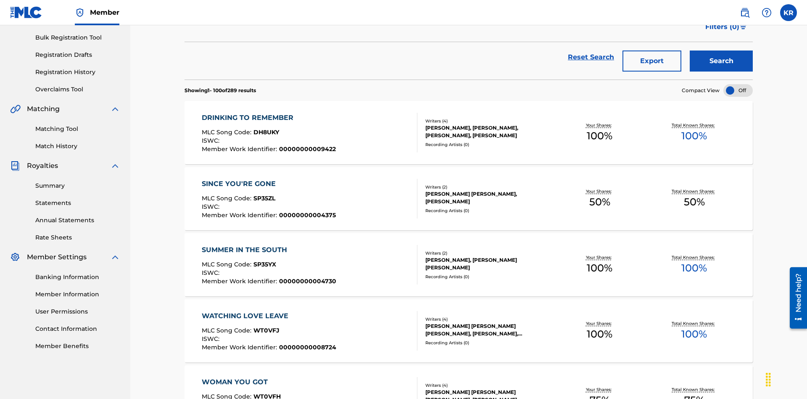
click at [652, 61] on button "Export" at bounding box center [652, 60] width 59 height 21
